Goal: Task Accomplishment & Management: Complete application form

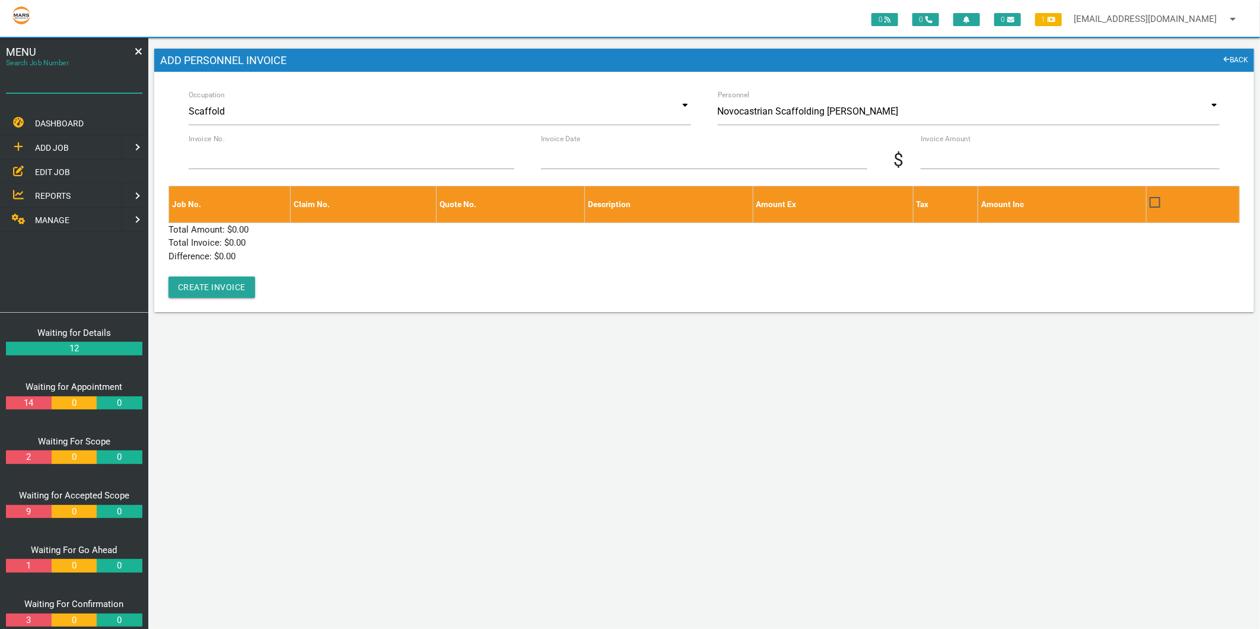
click at [37, 93] on input "Search Job Number" at bounding box center [74, 79] width 136 height 27
type input "1671"
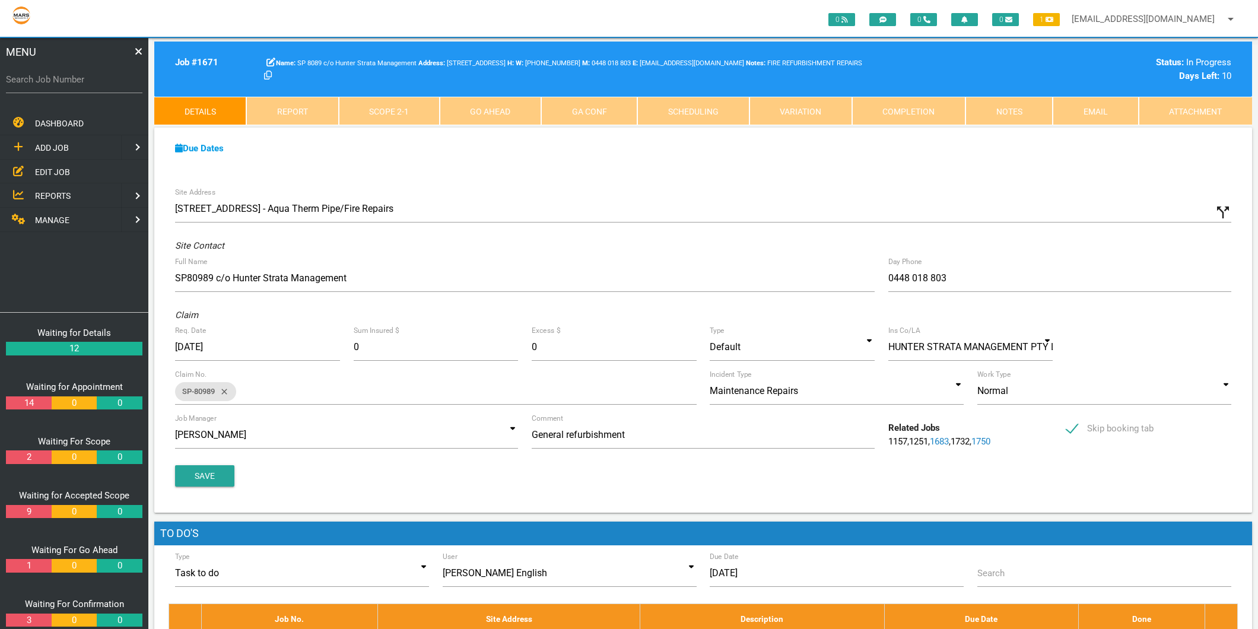
click at [908, 110] on link "Completion" at bounding box center [908, 111] width 113 height 28
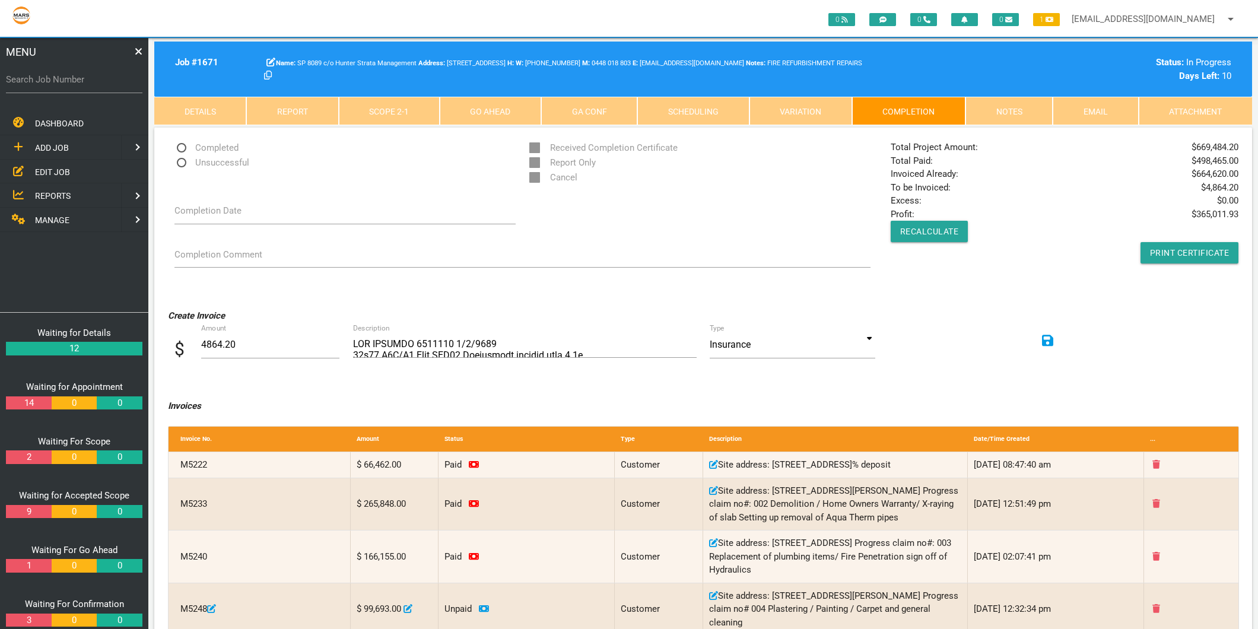
click at [30, 82] on label "Search Job Number" at bounding box center [74, 80] width 136 height 14
click at [30, 82] on input "Search Job Number" at bounding box center [74, 79] width 136 height 27
type input "1743"
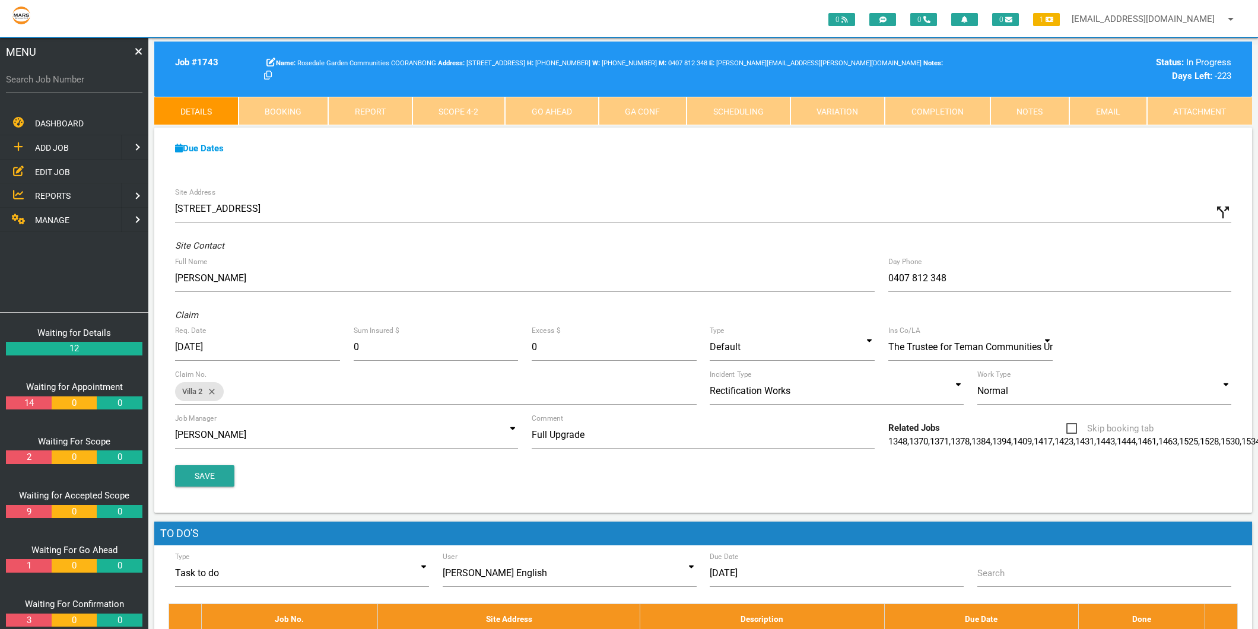
click at [52, 78] on label "Search Job Number" at bounding box center [74, 80] width 136 height 14
click at [52, 78] on input "Search Job Number" at bounding box center [74, 79] width 136 height 27
type input "1783"
click at [941, 109] on link "Completion" at bounding box center [938, 111] width 106 height 28
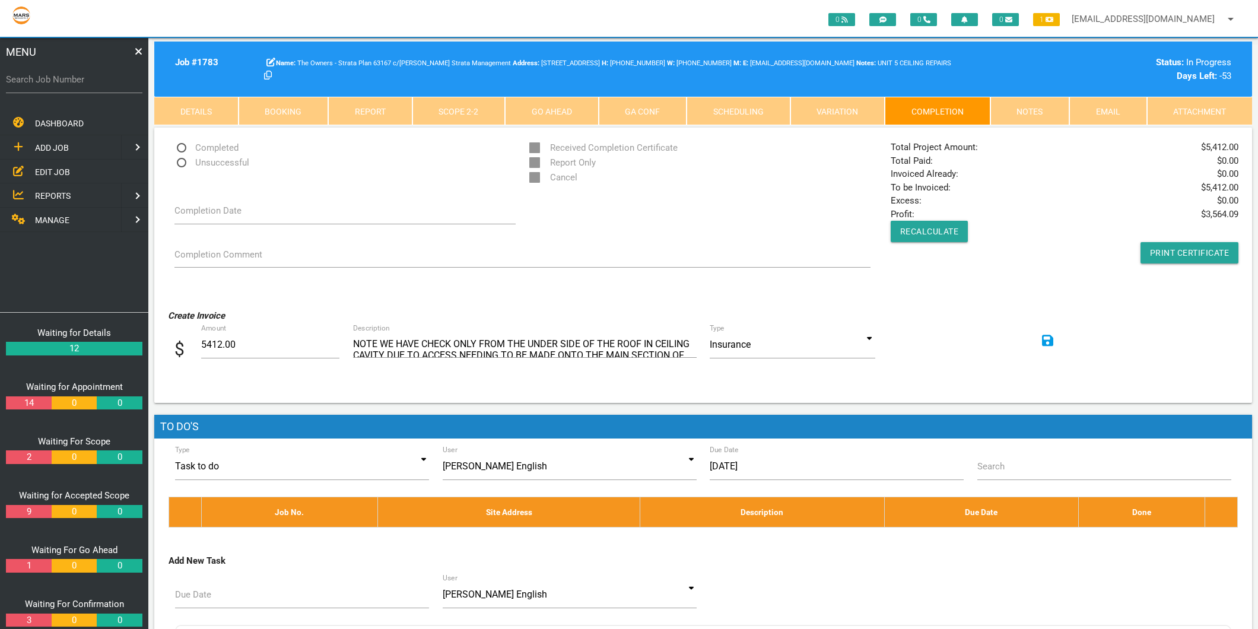
click at [1, 75] on div "MENU Search Job Number DASHBOARD ADD JOB EDIT JOB REPORTS MANAGE ADD JOB NEW CU…" at bounding box center [74, 333] width 148 height 591
click at [8, 78] on label "Search Job Number" at bounding box center [74, 80] width 136 height 14
click at [8, 78] on input "Search Job Number" at bounding box center [74, 79] width 136 height 27
type input "1743"
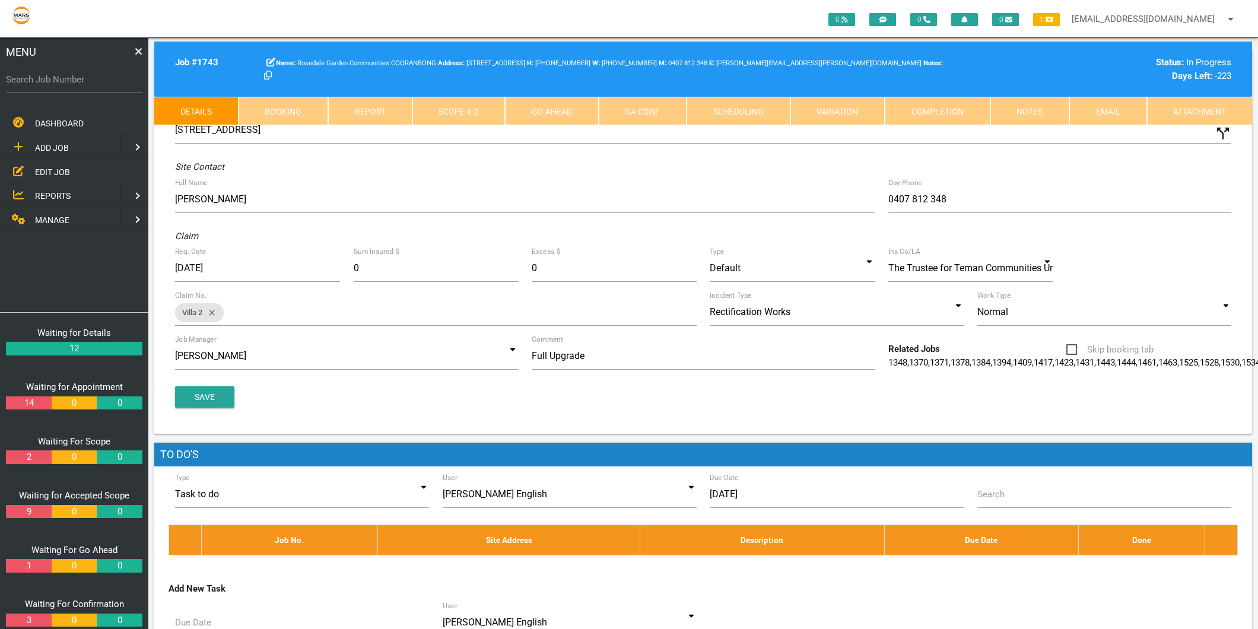
click at [471, 113] on link "Scope 4 - 2" at bounding box center [458, 111] width 93 height 28
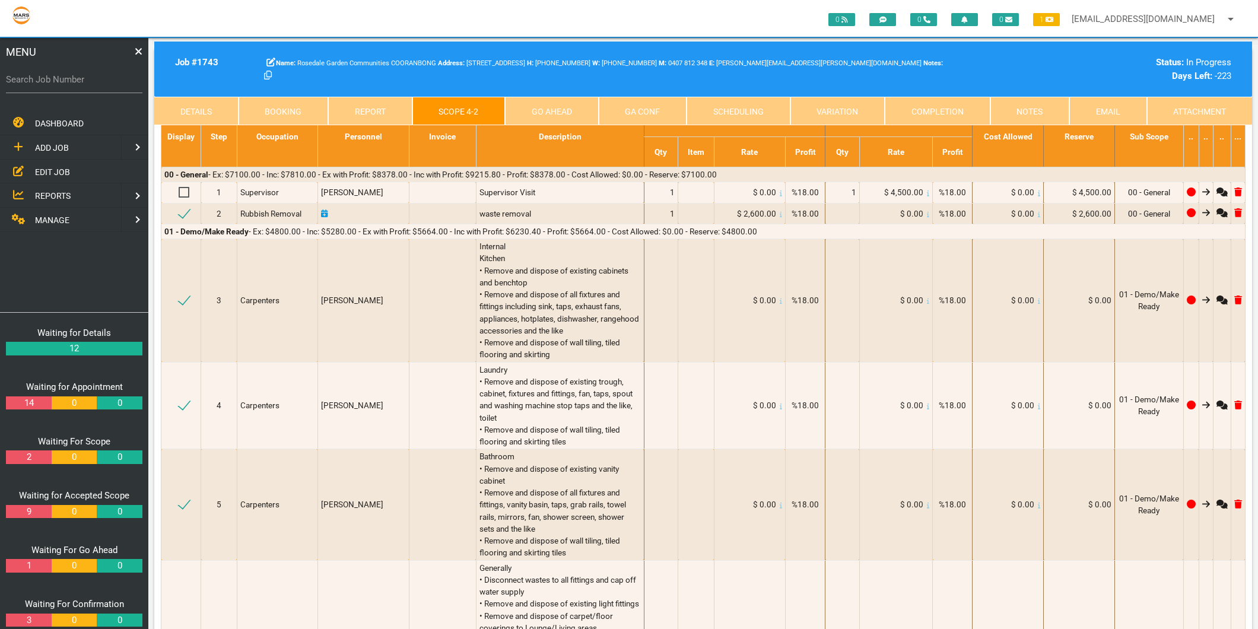
click at [215, 105] on link "Details" at bounding box center [196, 111] width 84 height 28
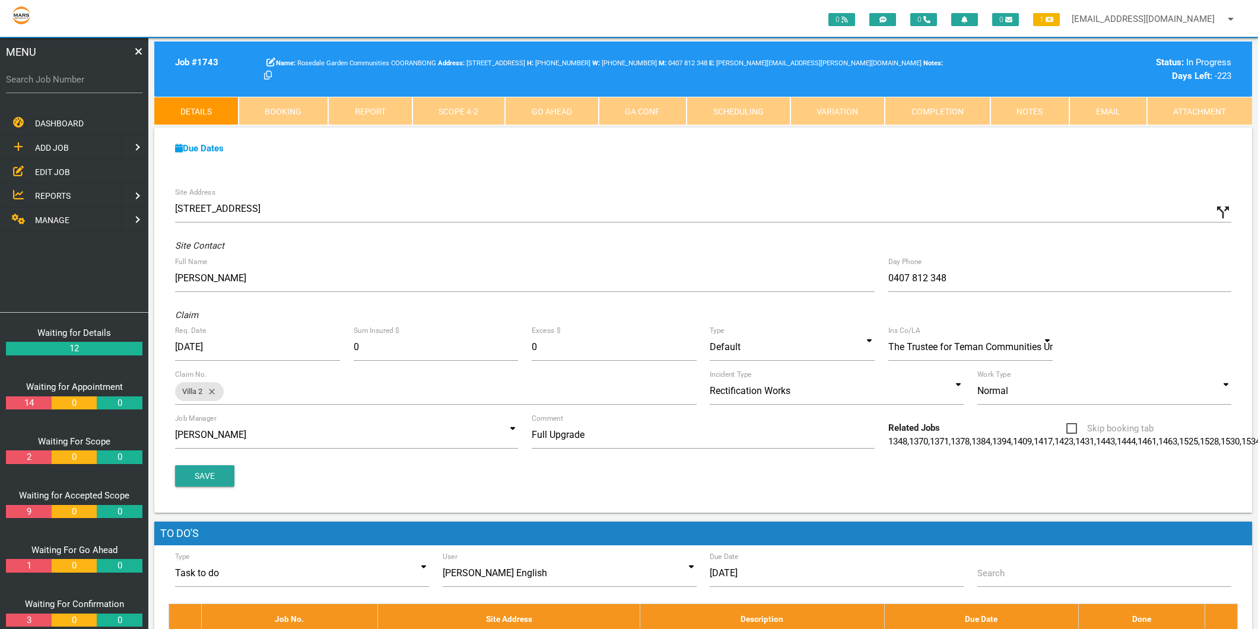
click at [460, 109] on link "Scope 4 - 2" at bounding box center [458, 111] width 93 height 28
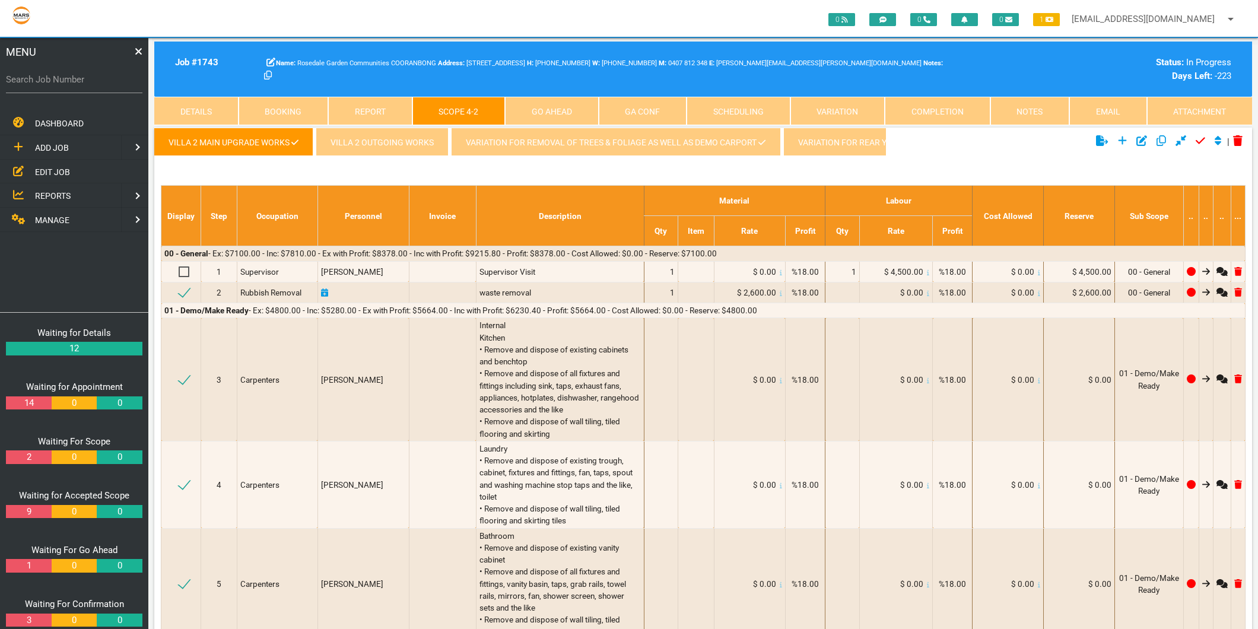
click at [950, 99] on link "Completion" at bounding box center [938, 111] width 106 height 28
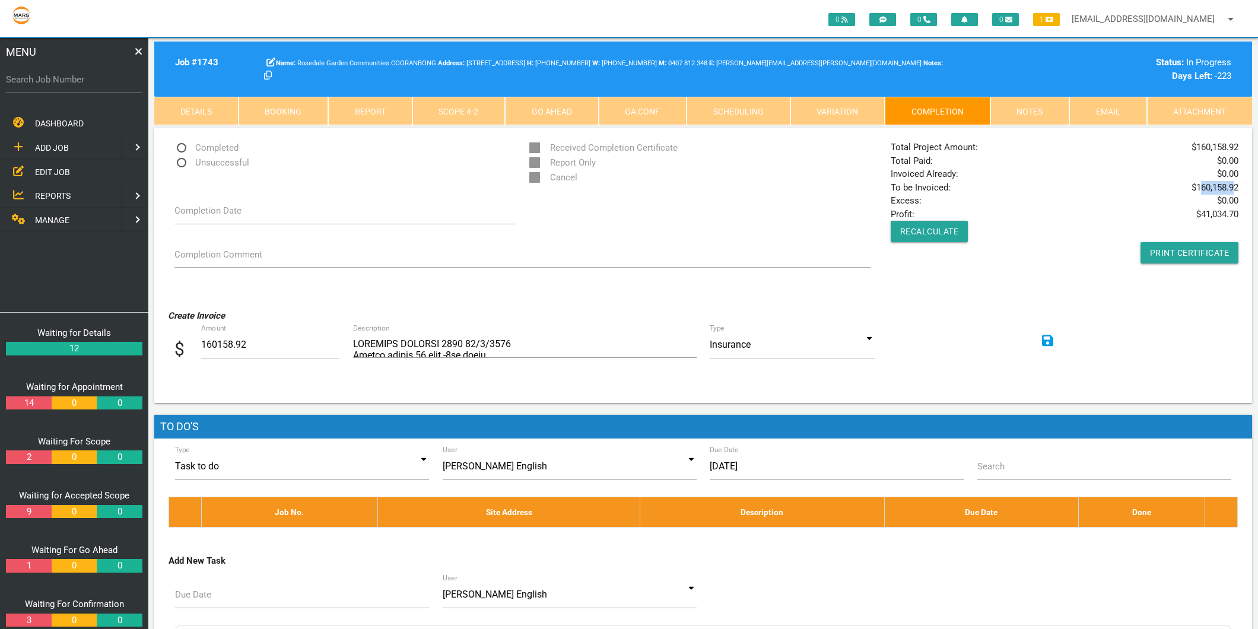
drag, startPoint x: 1201, startPoint y: 186, endPoint x: 1236, endPoint y: 187, distance: 35.0
click at [1236, 187] on span "$ 160,158.92" at bounding box center [1214, 188] width 47 height 14
click at [401, 341] on textarea "Description" at bounding box center [525, 344] width 344 height 27
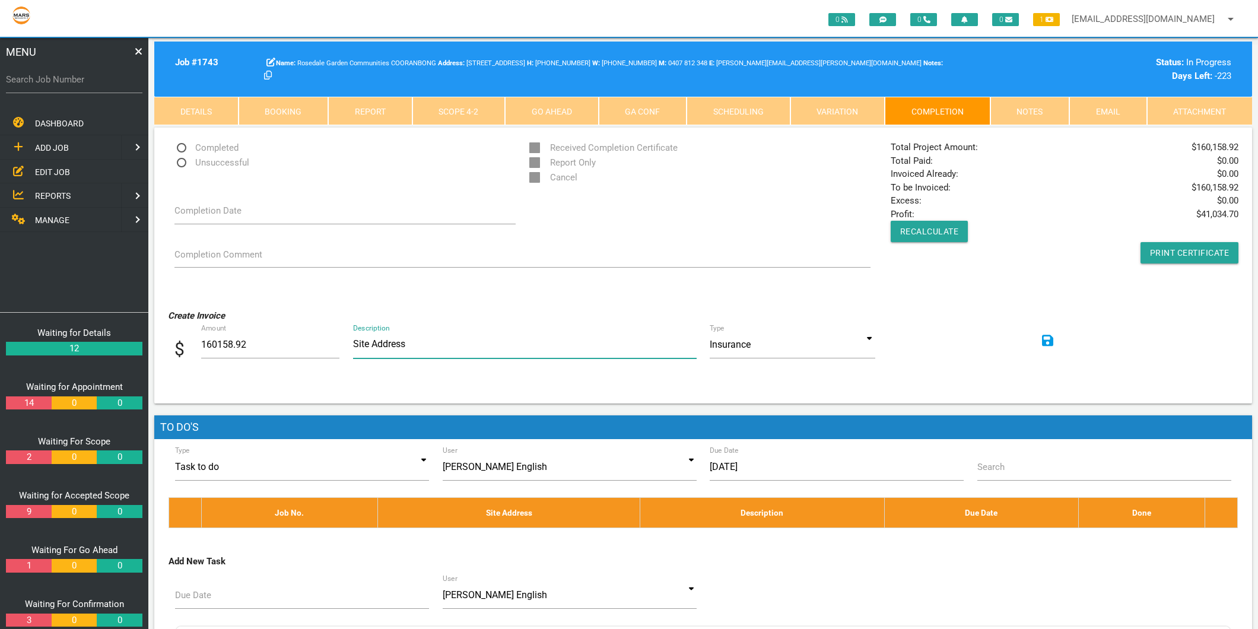
click at [414, 347] on textarea "Description" at bounding box center [525, 344] width 344 height 27
paste textarea "[STREET_ADDRESS]"
drag, startPoint x: 556, startPoint y: 342, endPoint x: 641, endPoint y: 343, distance: 85.4
click at [641, 343] on textarea "Description" at bounding box center [525, 344] width 344 height 27
type textarea "Site Address: [STREET_ADDRESS]"
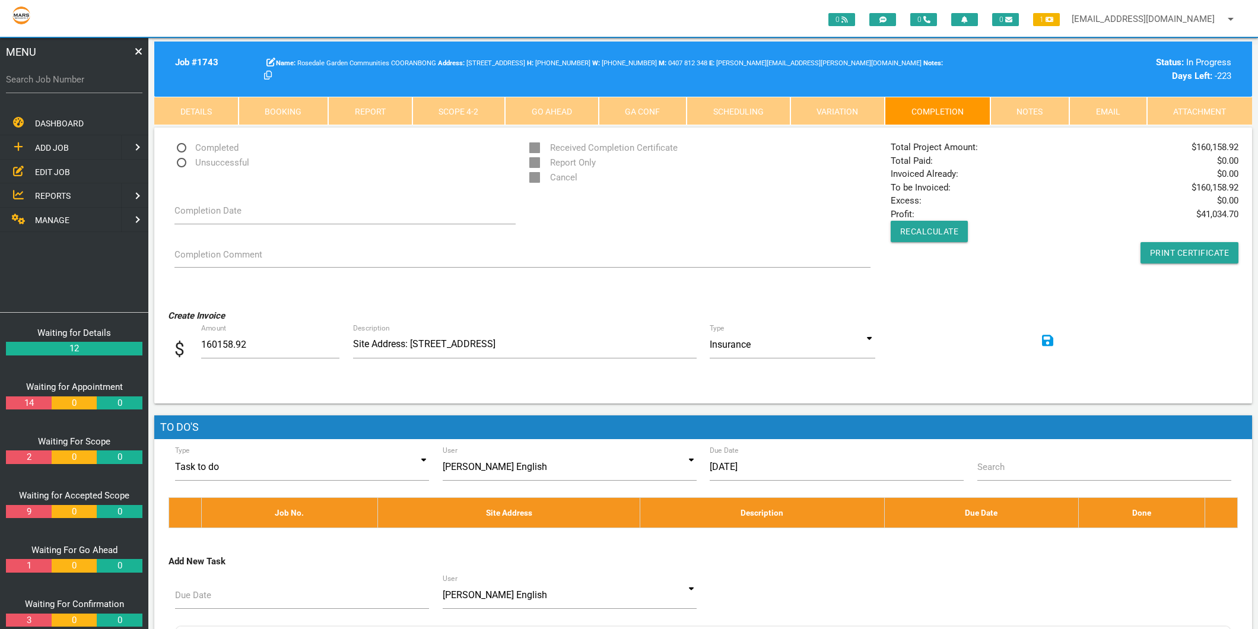
click at [471, 107] on link "Scope 4 - 2" at bounding box center [458, 111] width 93 height 28
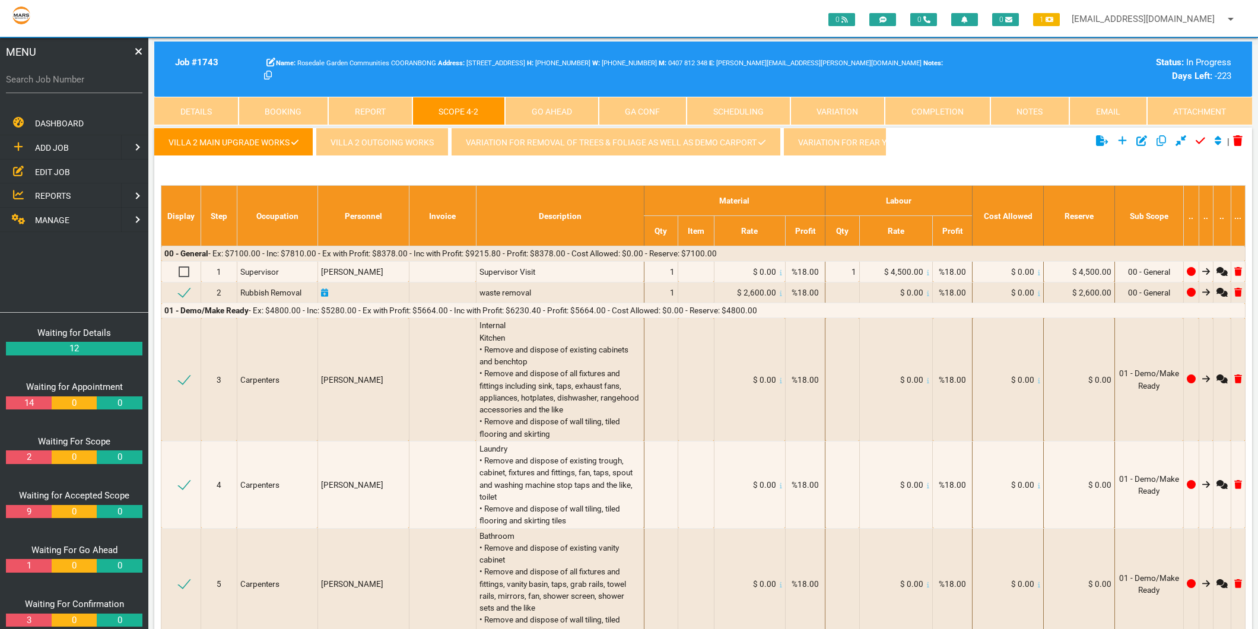
click at [951, 108] on link "Completion" at bounding box center [938, 111] width 106 height 28
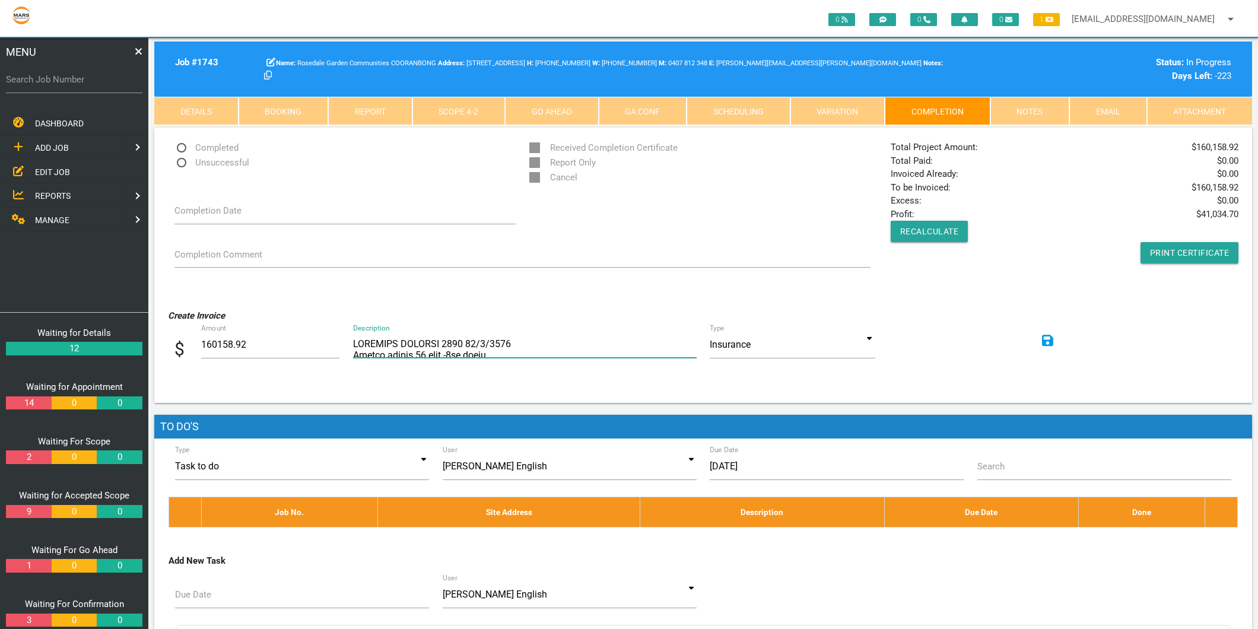
click at [394, 351] on textarea "Description" at bounding box center [525, 344] width 344 height 27
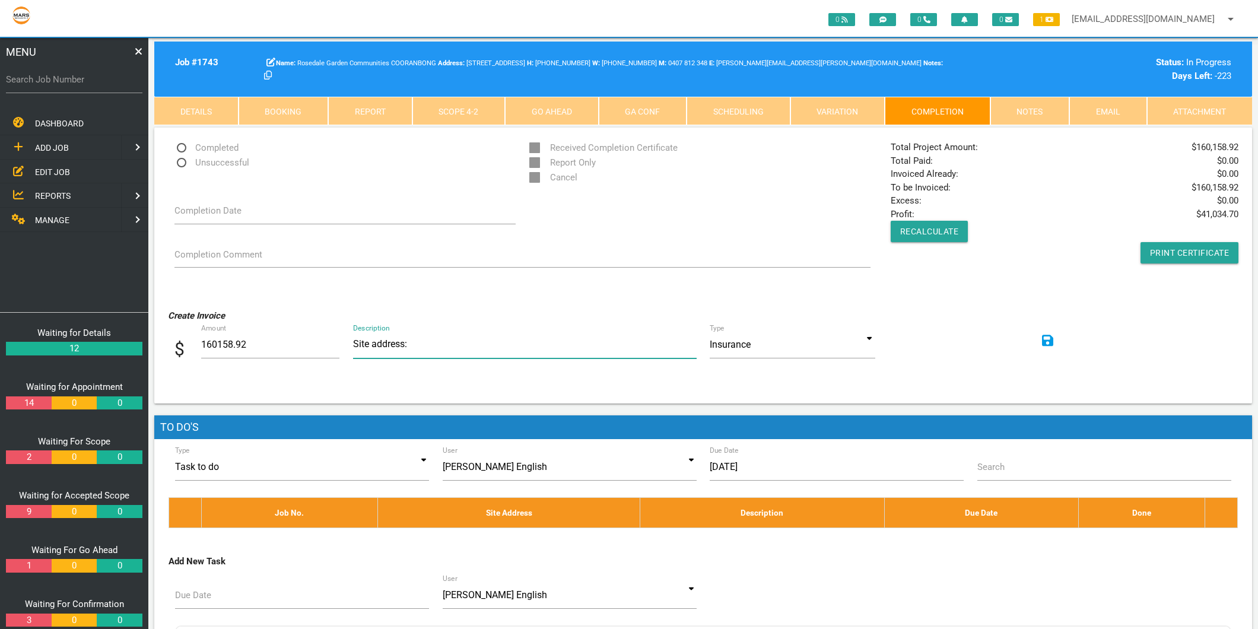
paste textarea "[STREET_ADDRESS]"
drag, startPoint x: 655, startPoint y: 341, endPoint x: 548, endPoint y: 344, distance: 107.4
click at [548, 344] on textarea "Description" at bounding box center [525, 344] width 344 height 27
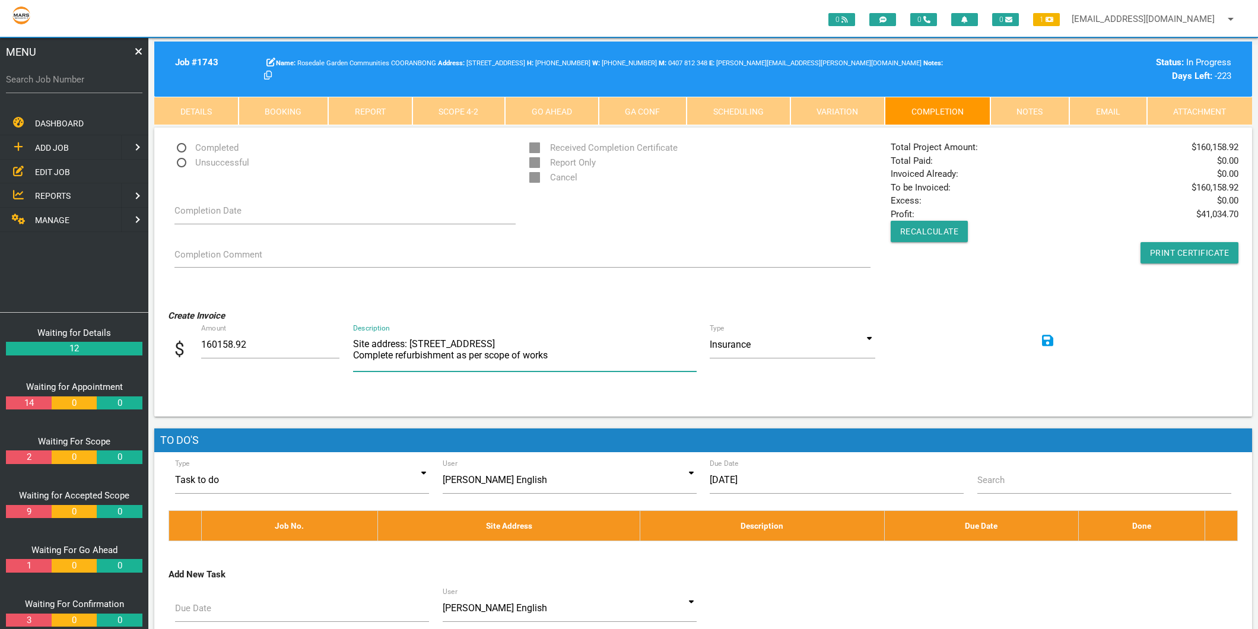
type textarea "Site address: [STREET_ADDRESS] Complete refurbishment as per scope of works"
click at [868, 335] on input at bounding box center [792, 344] width 165 height 27
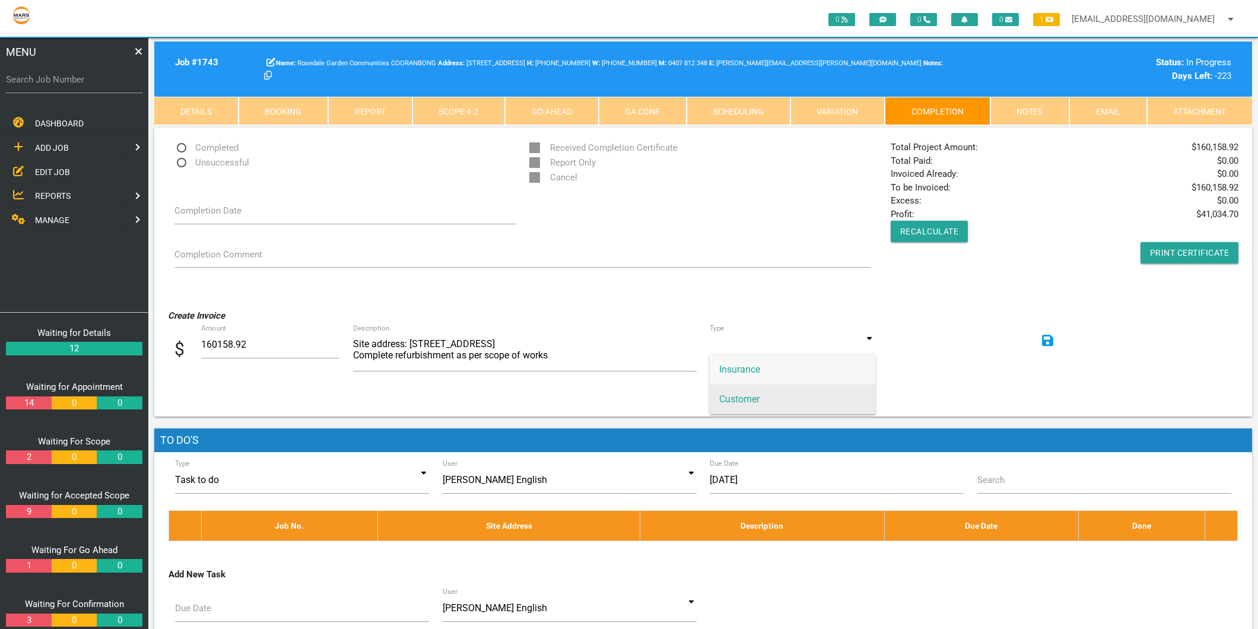
click at [766, 392] on span "Customer" at bounding box center [792, 400] width 165 height 30
type input "Customer"
click at [1048, 339] on icon at bounding box center [1048, 341] width 12 height 14
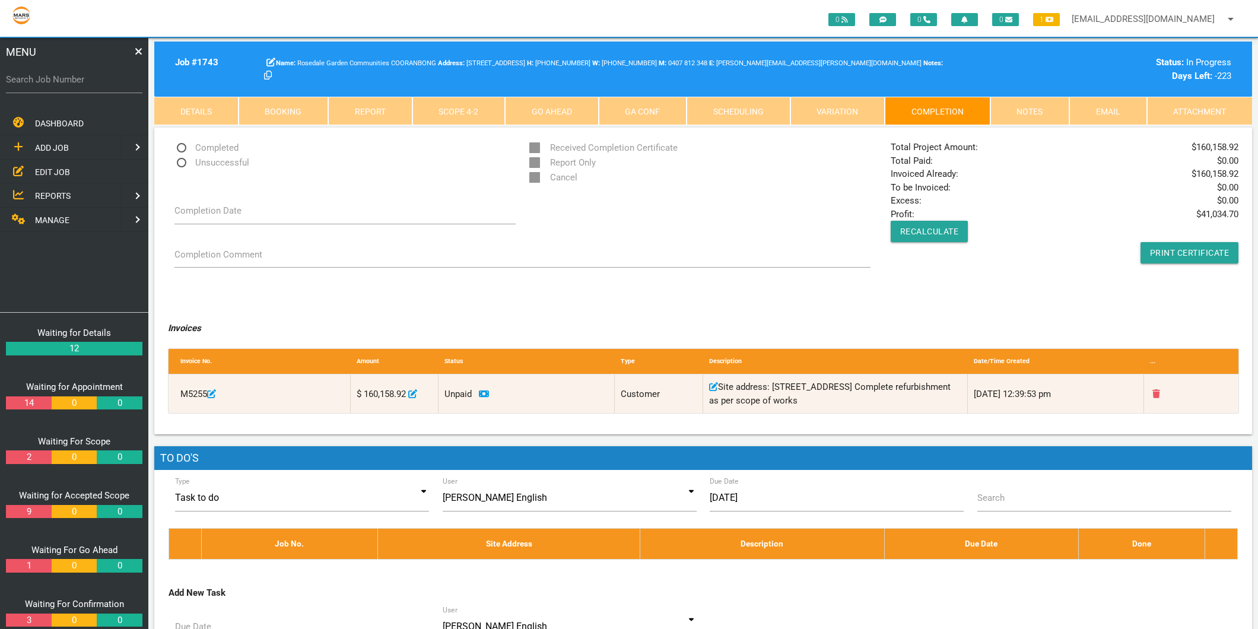
click at [52, 82] on label "Search Job Number" at bounding box center [74, 80] width 136 height 14
click at [52, 82] on input "Search Job Number" at bounding box center [74, 79] width 136 height 27
type input "1775"
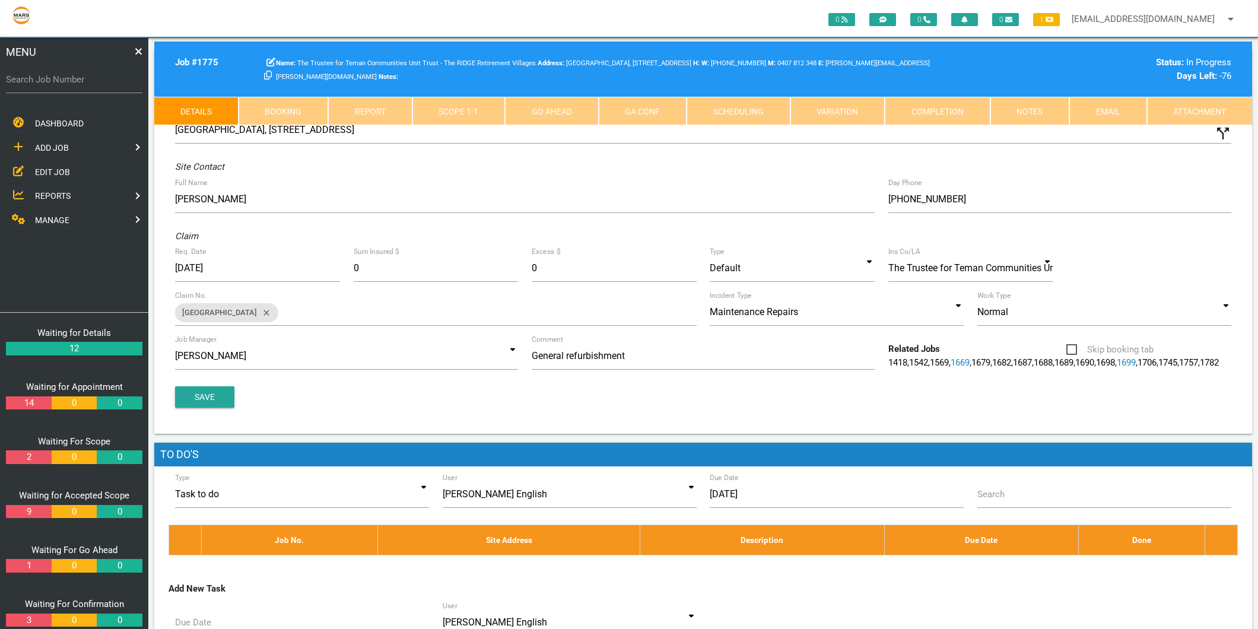
click at [938, 107] on link "Completion" at bounding box center [938, 111] width 106 height 28
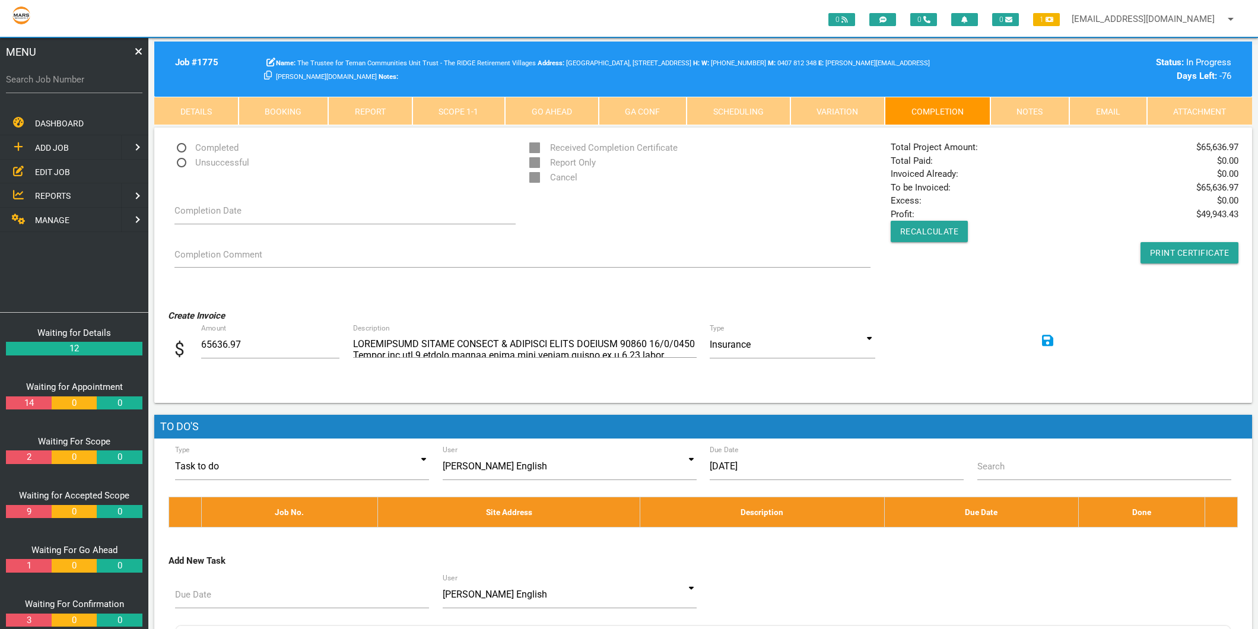
click at [431, 105] on link "Scope 1 - 1" at bounding box center [458, 111] width 93 height 28
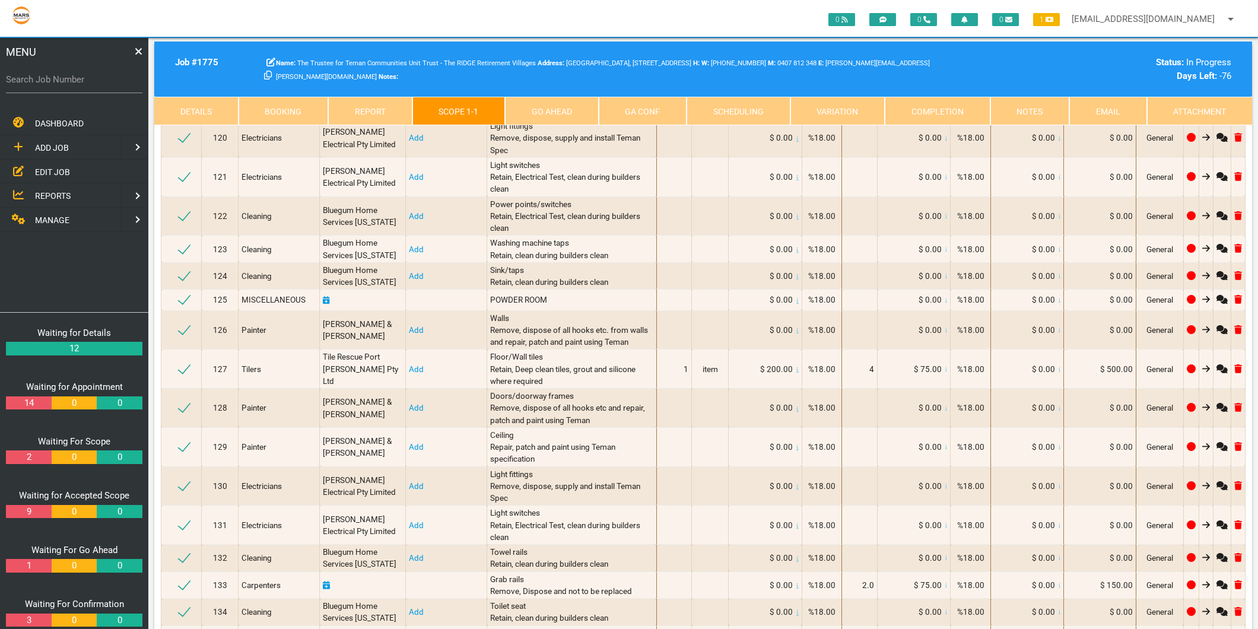
scroll to position [3494, 0]
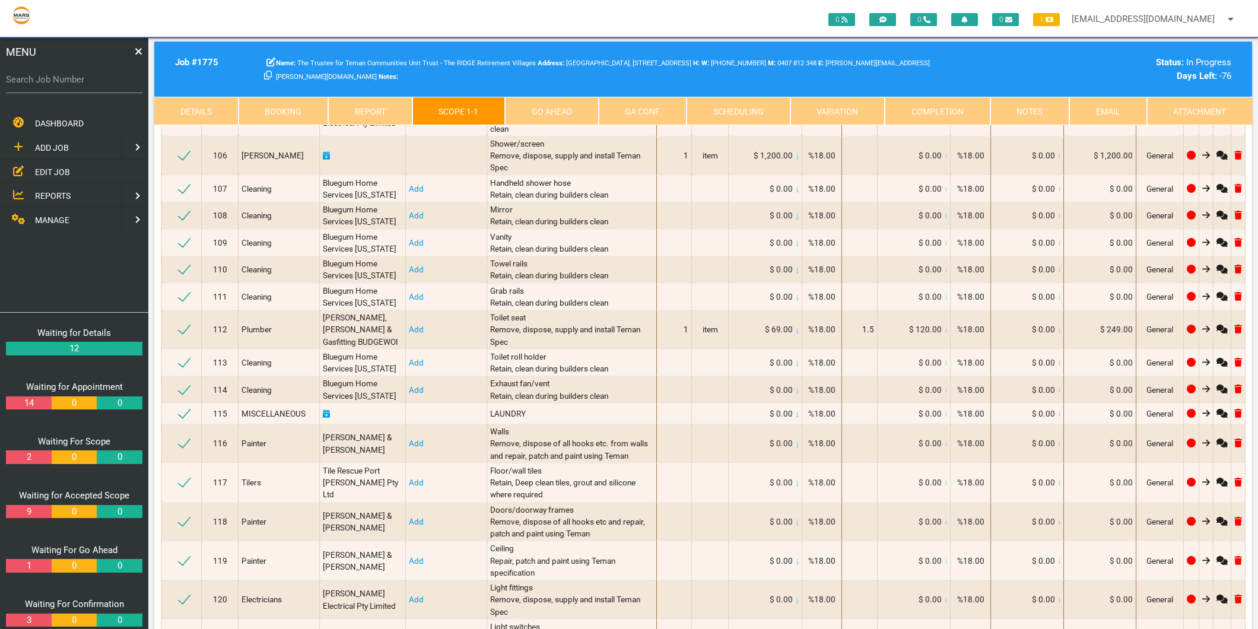
click at [944, 105] on link "Completion" at bounding box center [938, 111] width 106 height 28
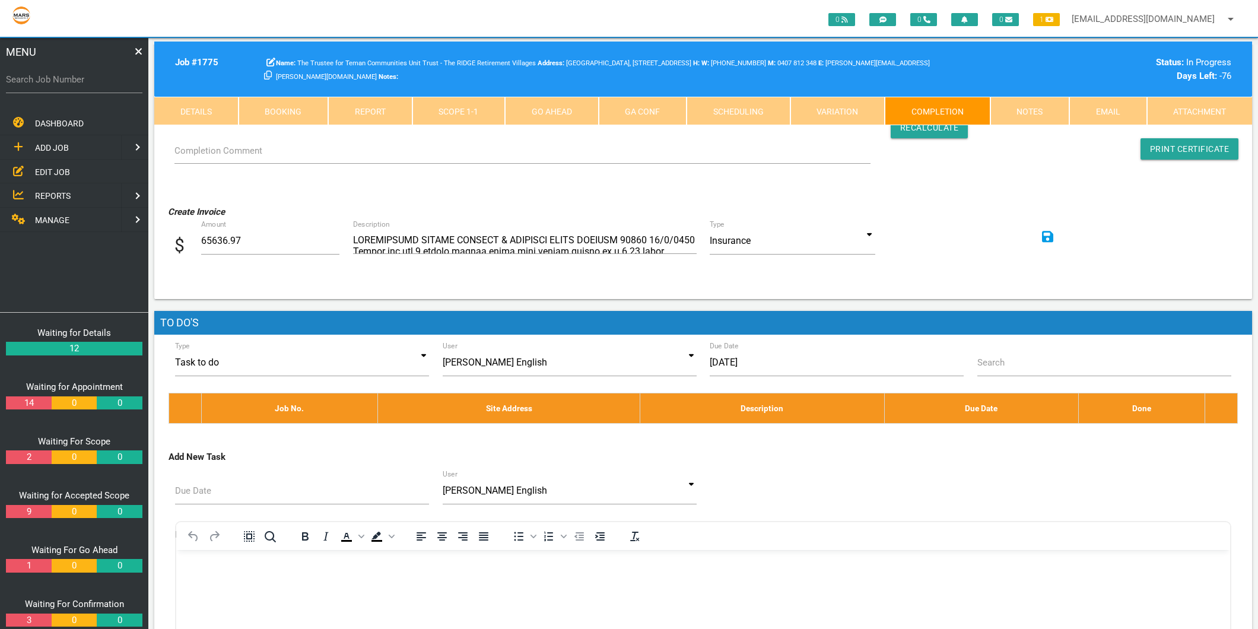
scroll to position [0, 0]
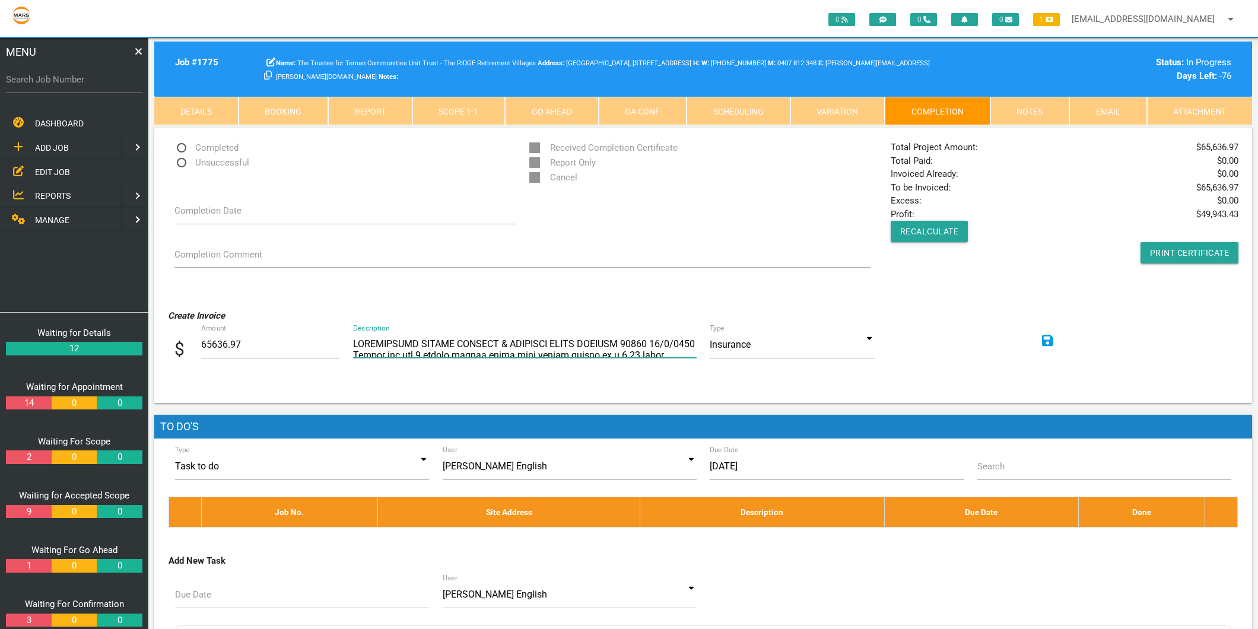
click at [354, 342] on textarea "Description" at bounding box center [525, 344] width 344 height 27
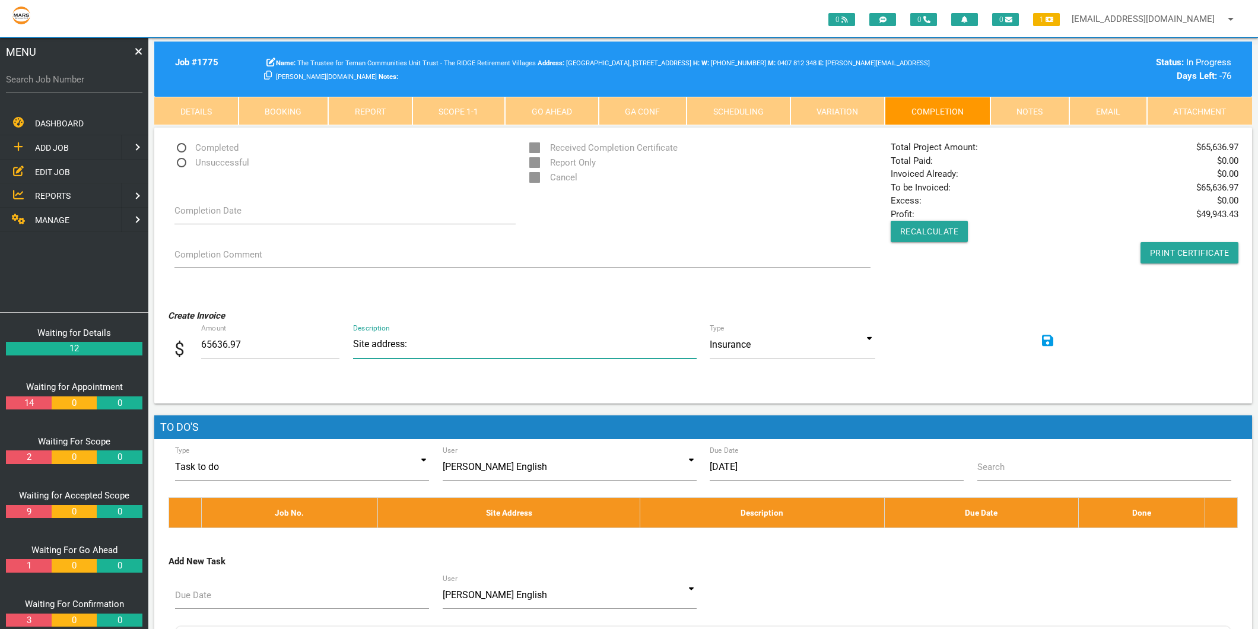
paste textarea "[GEOGRAPHIC_DATA], [STREET_ADDRESS]"
drag, startPoint x: 495, startPoint y: 343, endPoint x: 618, endPoint y: 344, distance: 122.2
click at [618, 344] on textarea "Description" at bounding box center [525, 344] width 344 height 27
click at [594, 338] on textarea "Description" at bounding box center [525, 344] width 344 height 27
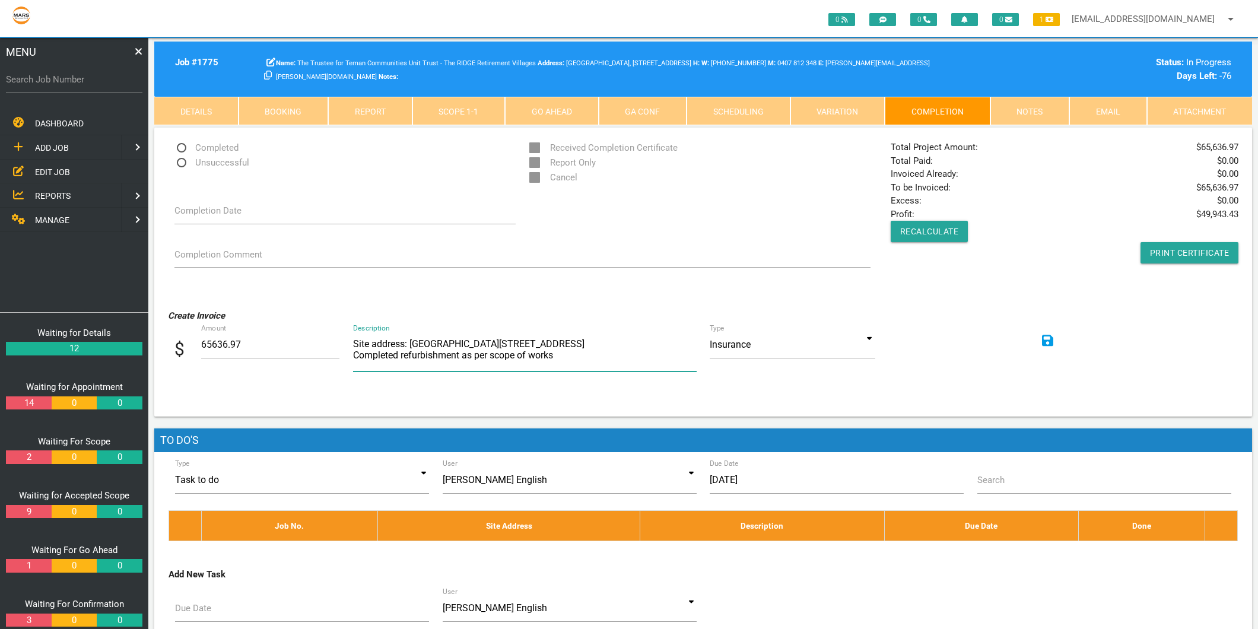
type textarea "Site address: [GEOGRAPHIC_DATA][STREET_ADDRESS] Completed refurbishment as per …"
click at [874, 340] on input at bounding box center [792, 344] width 165 height 27
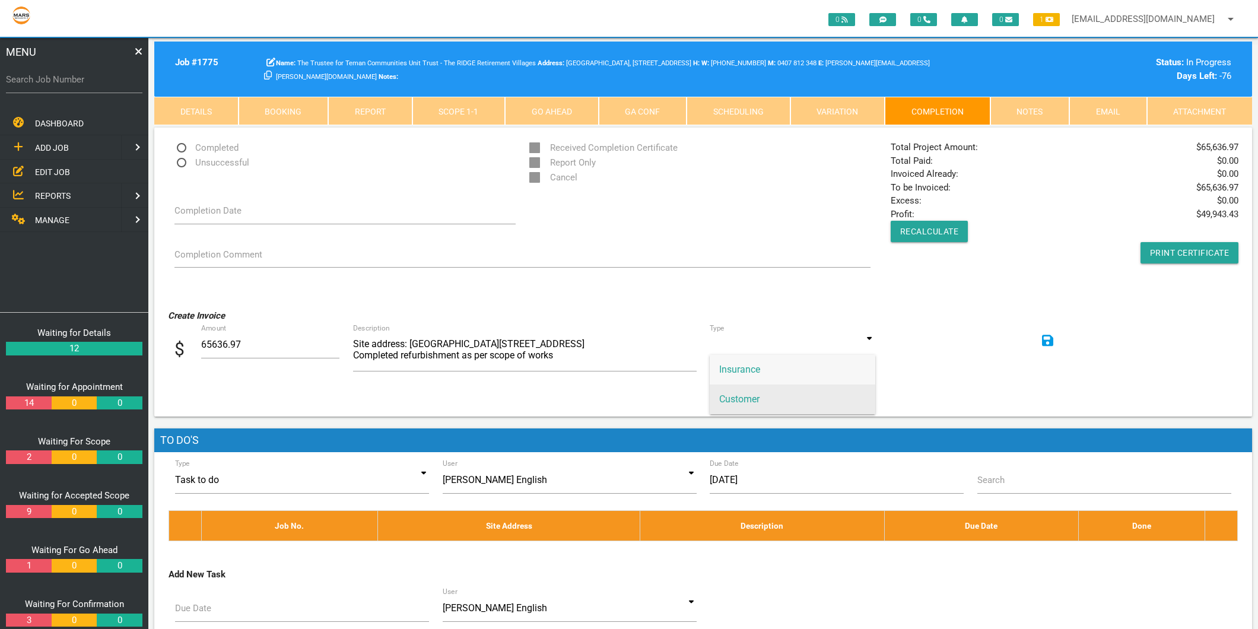
click at [762, 387] on span "Customer" at bounding box center [792, 400] width 165 height 30
type input "Customer"
click at [1048, 345] on icon at bounding box center [1048, 341] width 12 height 12
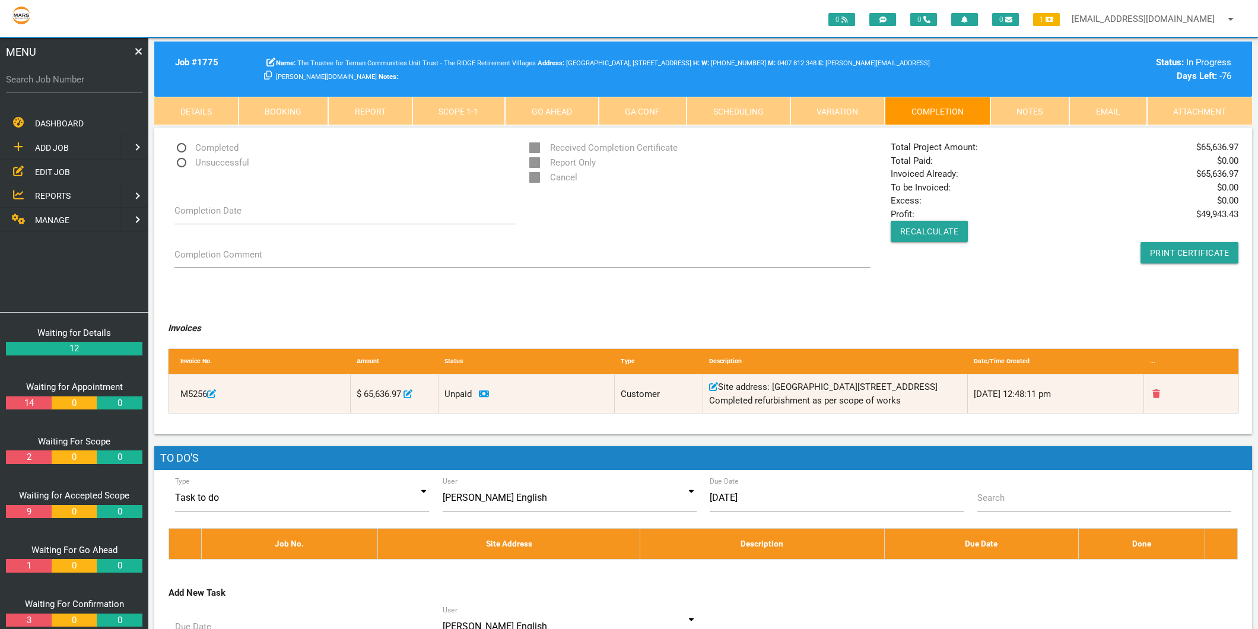
click at [48, 75] on label "Search Job Number" at bounding box center [74, 80] width 136 height 14
click at [48, 75] on input "Search Job Number" at bounding box center [74, 79] width 136 height 27
type input "1783"
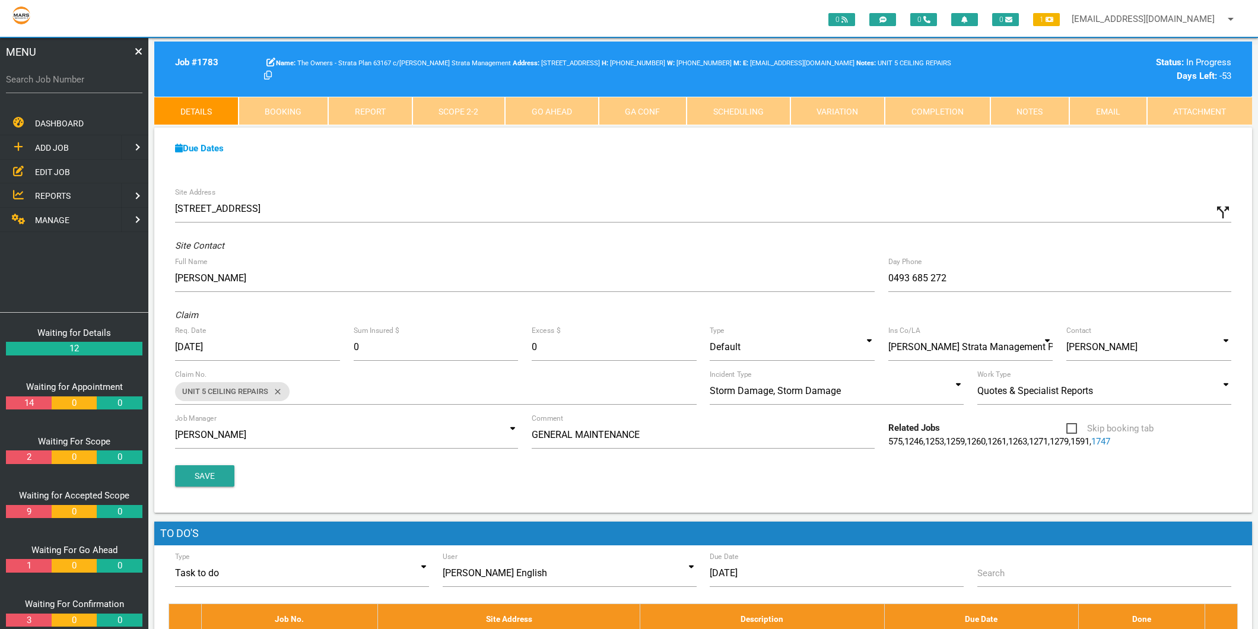
click at [960, 103] on link "Completion" at bounding box center [938, 111] width 106 height 28
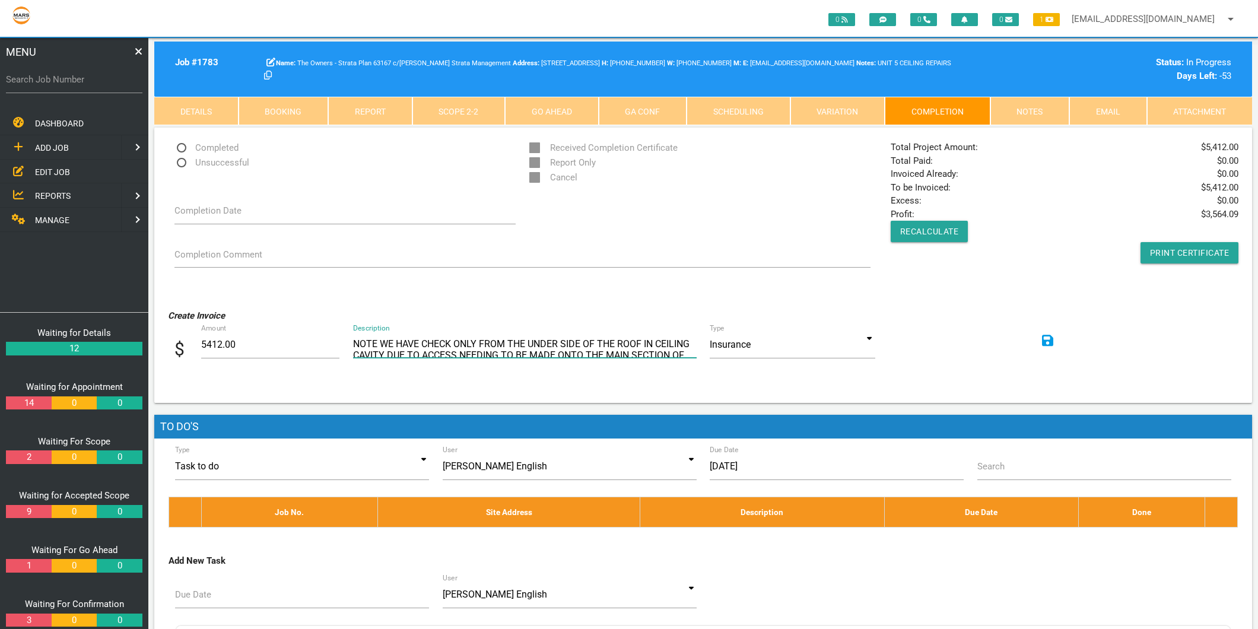
click at [449, 342] on textarea "NOTE WE HAVE CHECK ONLY FROM THE UNDER SIDE OF THE ROOF IN CEILING CAVITY DUE T…" at bounding box center [525, 344] width 344 height 27
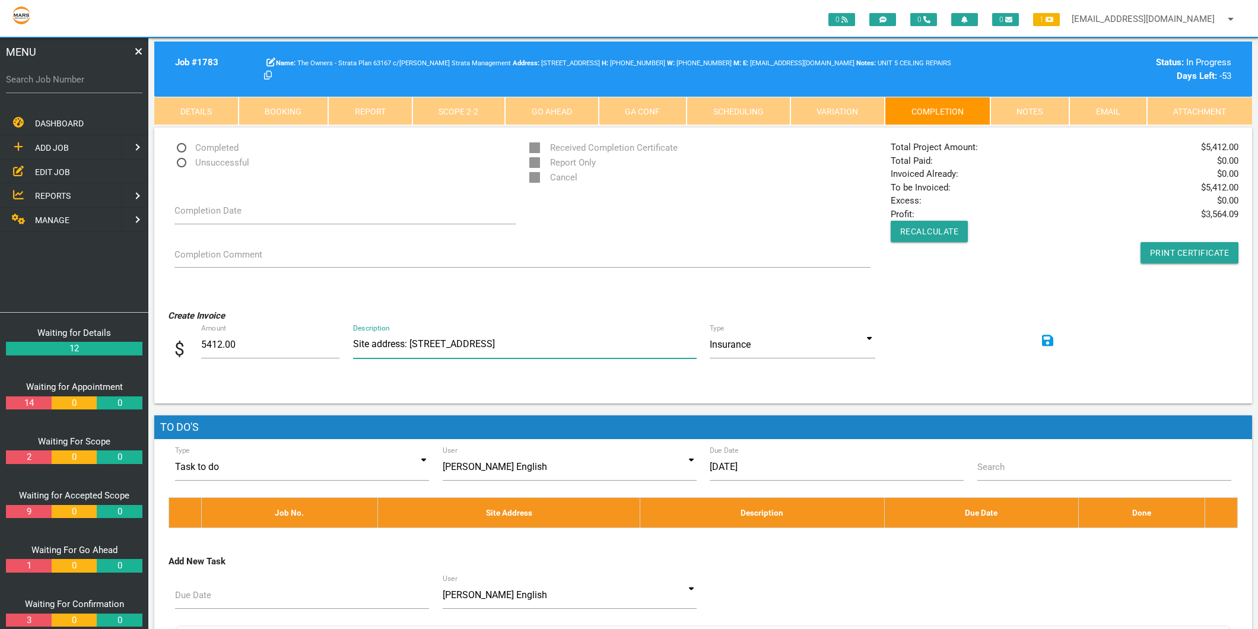
scroll to position [1, 0]
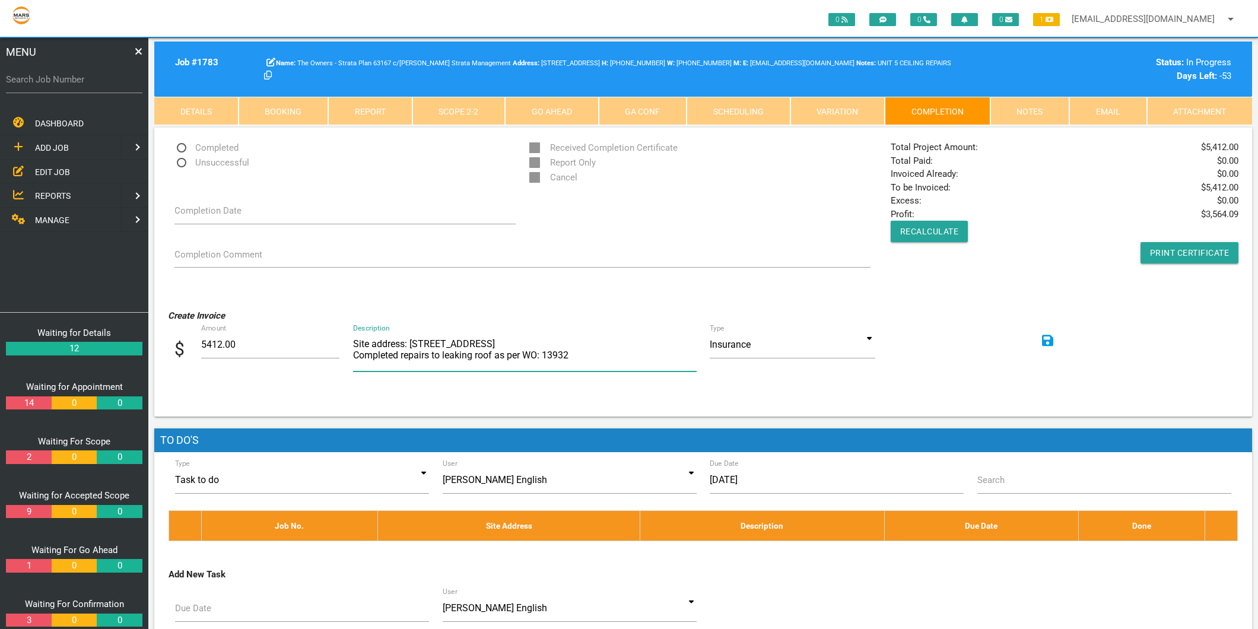
type textarea "Site address: [STREET_ADDRESS] Completed repairs to leaking roof as per WO: 139…"
click at [875, 340] on input at bounding box center [792, 344] width 165 height 27
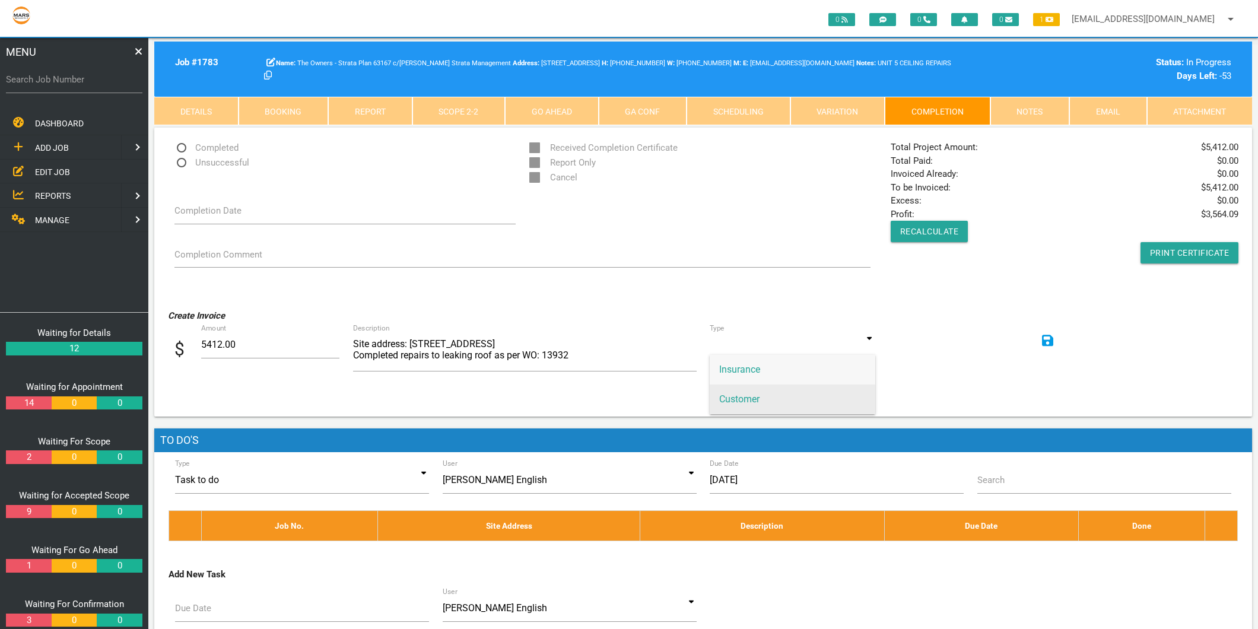
click at [771, 398] on span "Customer" at bounding box center [792, 400] width 165 height 30
type input "Customer"
click at [1047, 344] on icon at bounding box center [1048, 341] width 12 height 14
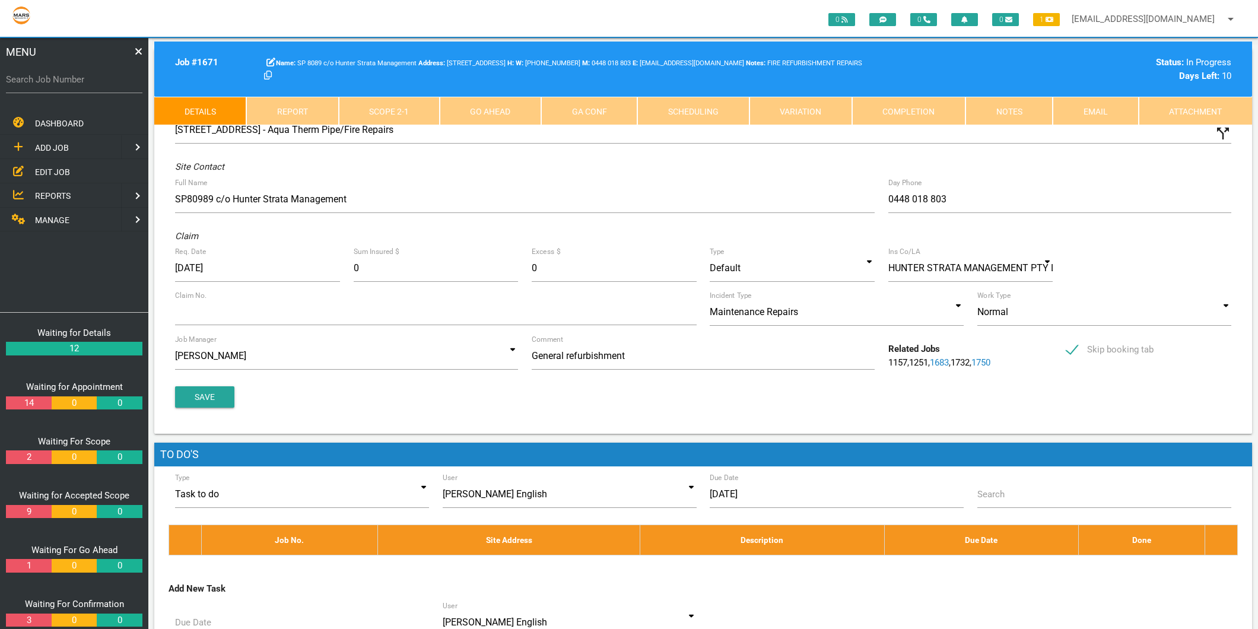
click at [38, 80] on label "Search Job Number" at bounding box center [74, 80] width 136 height 14
click at [38, 80] on input "Search Job Number" at bounding box center [74, 79] width 136 height 27
type input "1775"
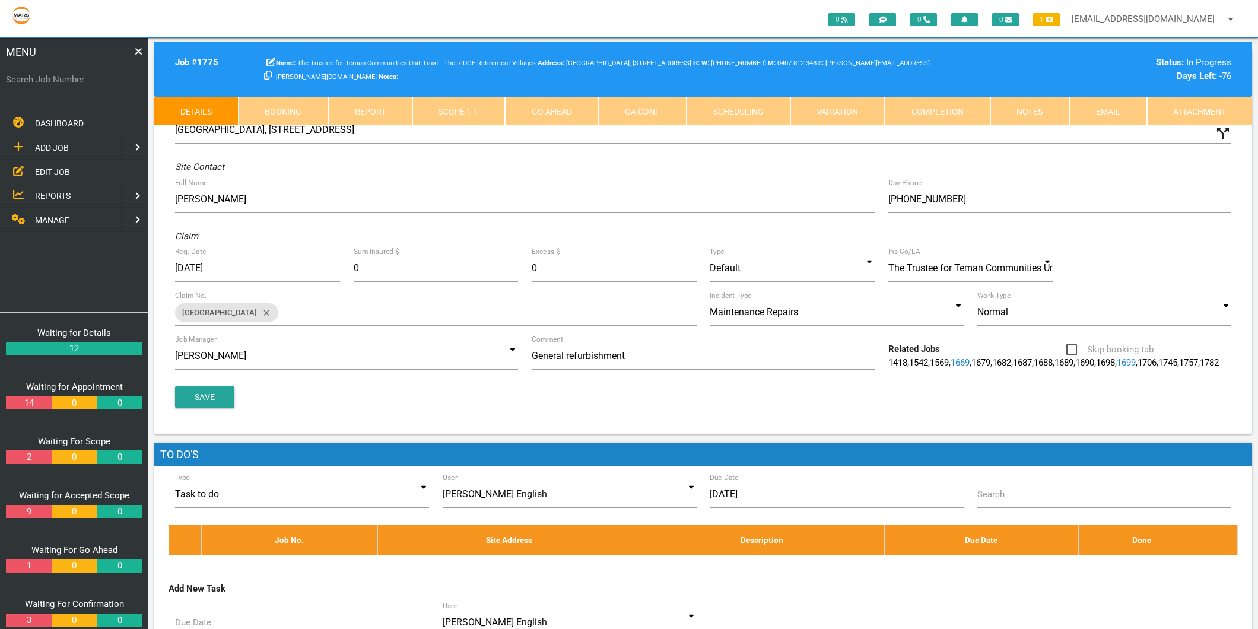
click at [954, 112] on link "Completion" at bounding box center [938, 111] width 106 height 28
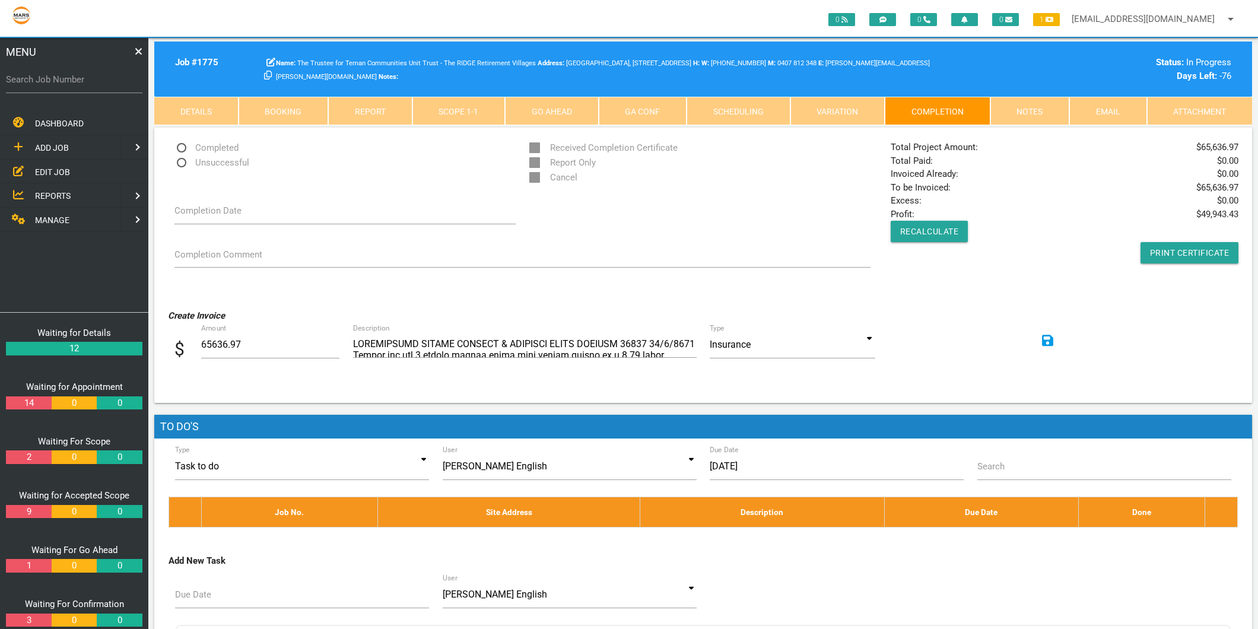
click at [180, 120] on link "Details" at bounding box center [196, 111] width 84 height 28
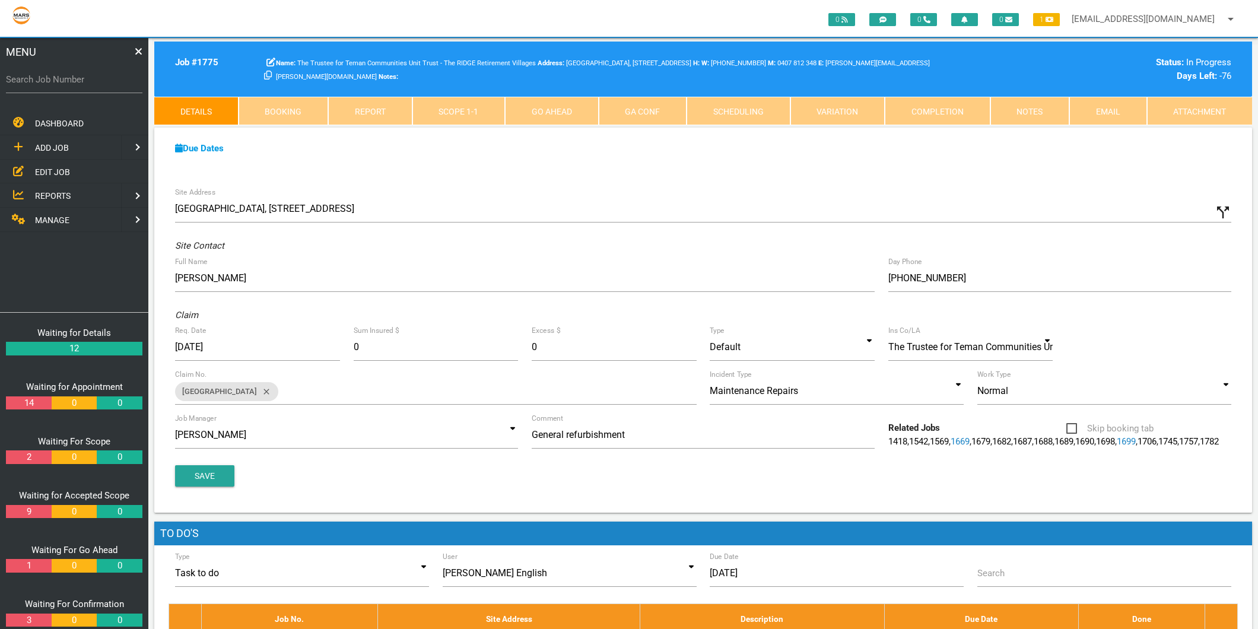
click at [59, 85] on label "Search Job Number" at bounding box center [74, 80] width 136 height 14
click at [59, 85] on input "Search Job Number" at bounding box center [74, 79] width 136 height 27
type input "1743"
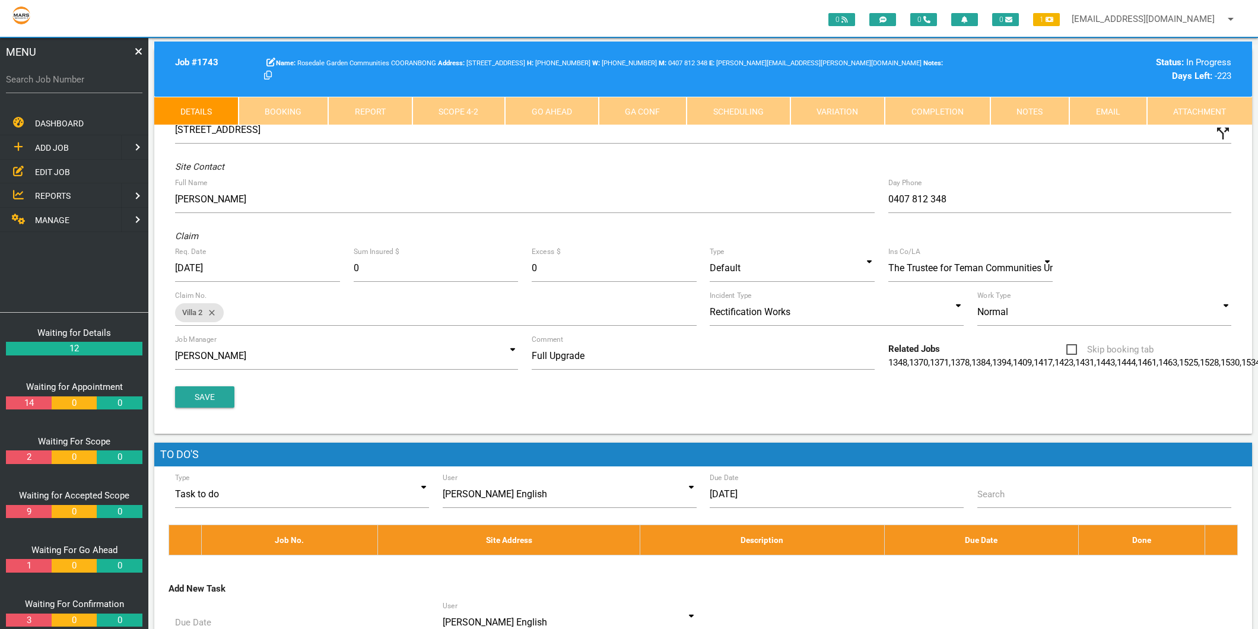
click at [478, 100] on link "Scope 4 - 2" at bounding box center [458, 111] width 93 height 28
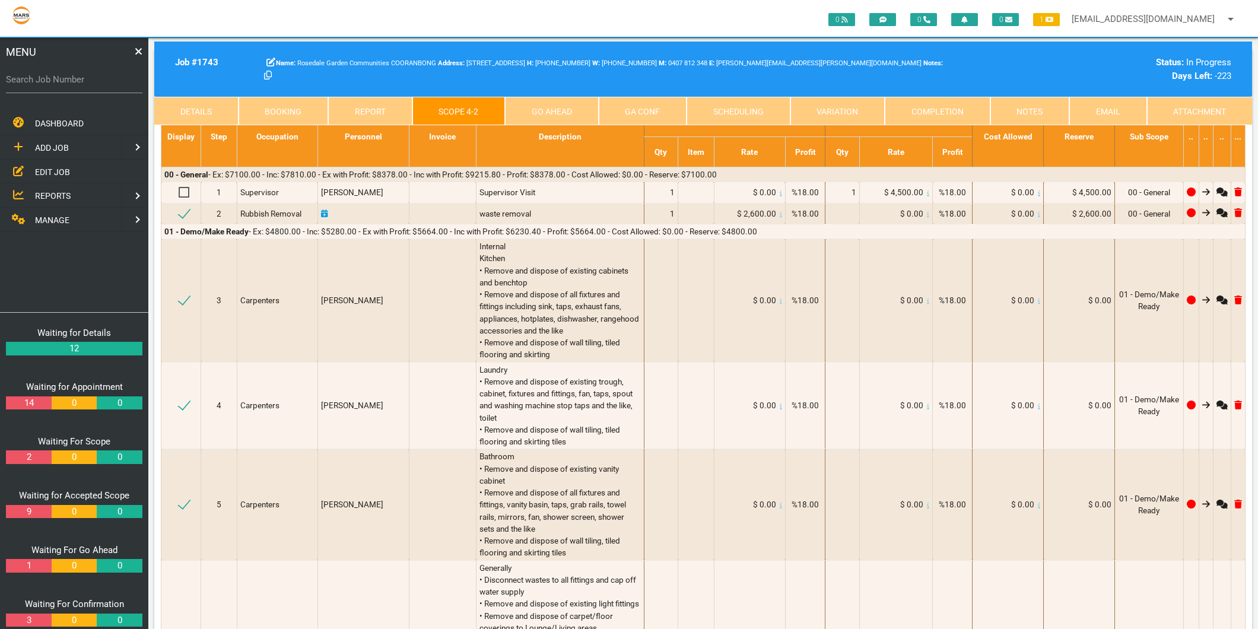
click at [185, 110] on link "Details" at bounding box center [196, 111] width 84 height 28
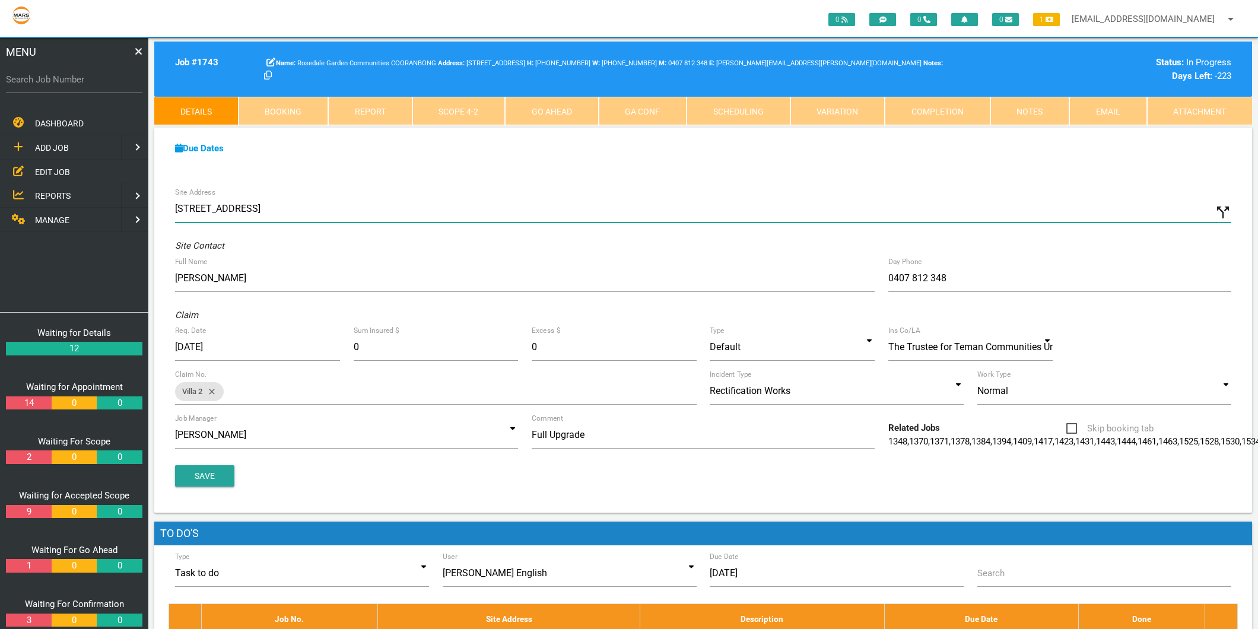
drag, startPoint x: 408, startPoint y: 209, endPoint x: 157, endPoint y: 205, distance: 251.6
click at [157, 205] on div "Site Address Villa 2/28 Deaves Rd, Cooranbong NSW 2265, Australia call_split Cu…" at bounding box center [703, 347] width 1098 height 332
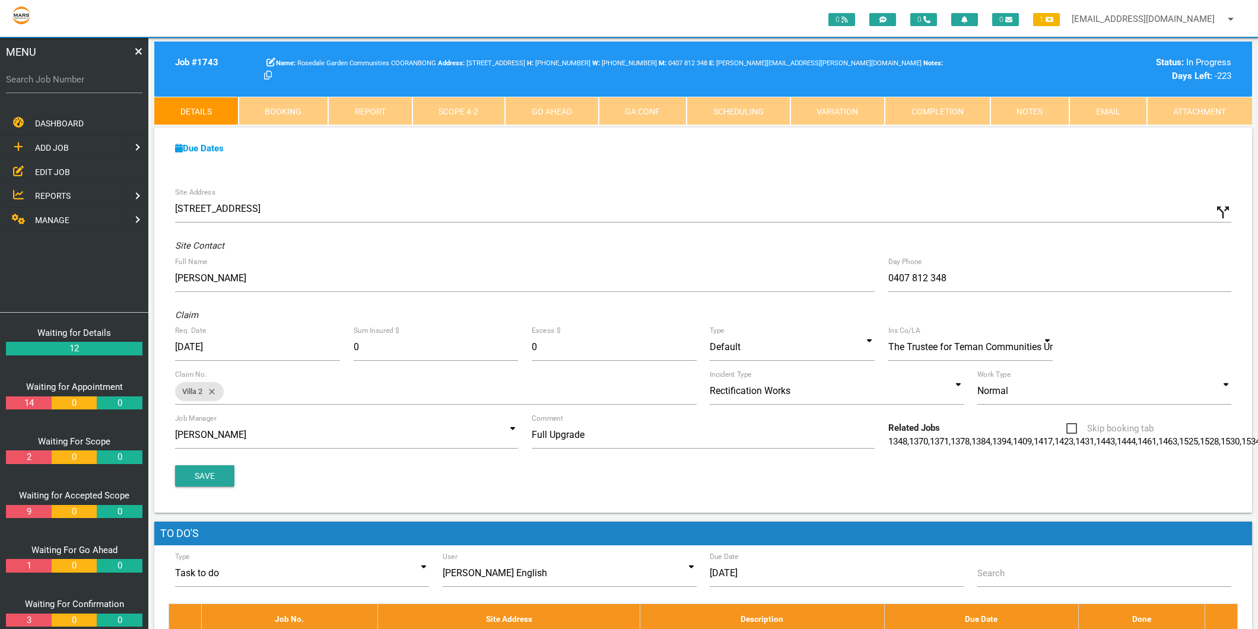
click at [54, 80] on label "Search Job Number" at bounding box center [74, 80] width 136 height 14
click at [54, 80] on input "Search Job Number" at bounding box center [74, 79] width 136 height 27
type input "1775"
drag, startPoint x: 175, startPoint y: 128, endPoint x: 233, endPoint y: 128, distance: 57.6
click at [233, 128] on div "Due Dates Waiting for Appointment From 03/04/2025 To 09/04/2025 Waiting For Sco…" at bounding box center [703, 155] width 1098 height 54
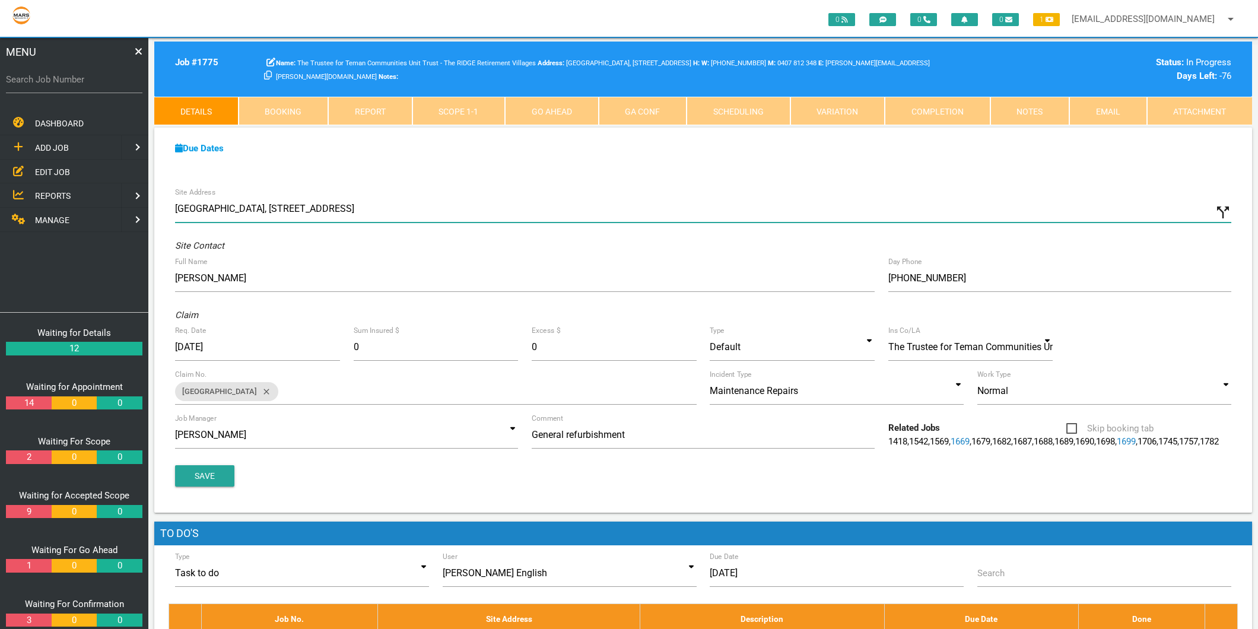
drag, startPoint x: 174, startPoint y: 209, endPoint x: 460, endPoint y: 208, distance: 286.0
click at [460, 208] on input "[GEOGRAPHIC_DATA], [STREET_ADDRESS]" at bounding box center [703, 208] width 1056 height 27
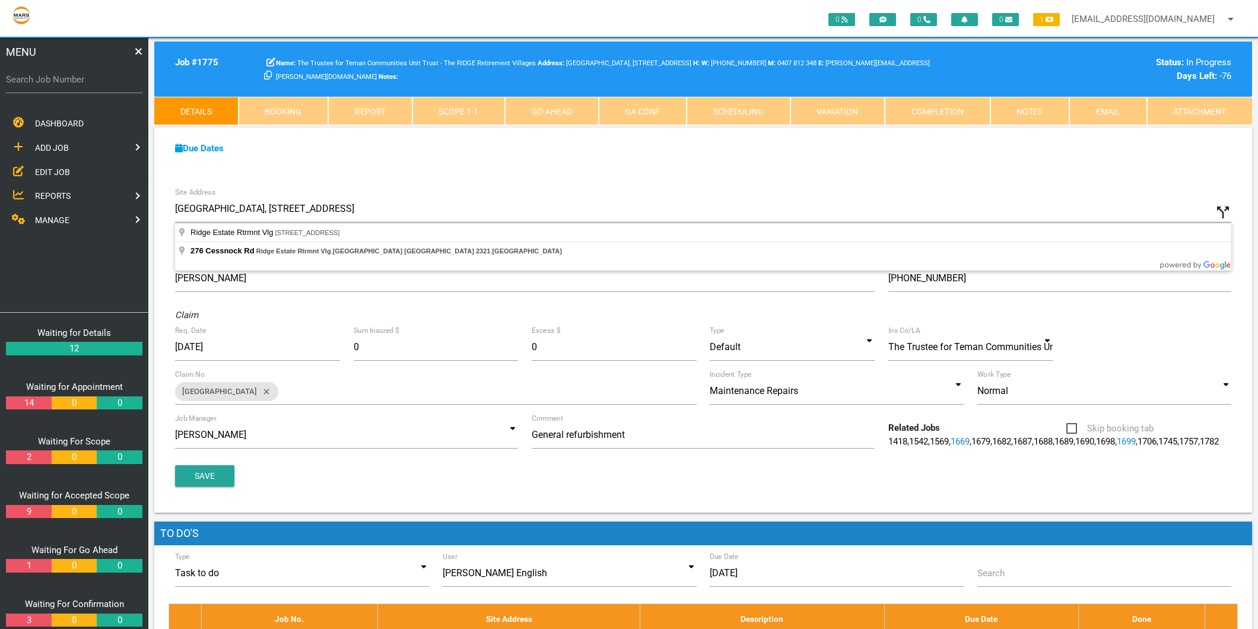
click at [46, 79] on label "Search Job Number" at bounding box center [74, 80] width 136 height 14
click at [46, 79] on input "Search Job Number" at bounding box center [74, 79] width 136 height 27
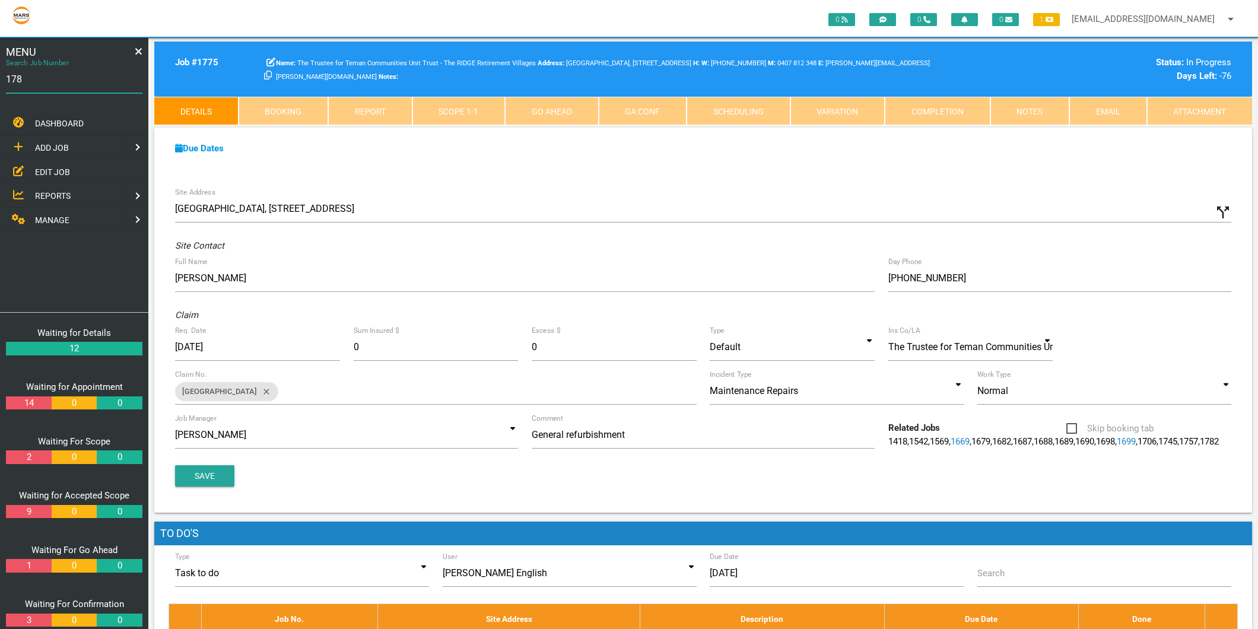
type input "1783"
